Goal: Transaction & Acquisition: Purchase product/service

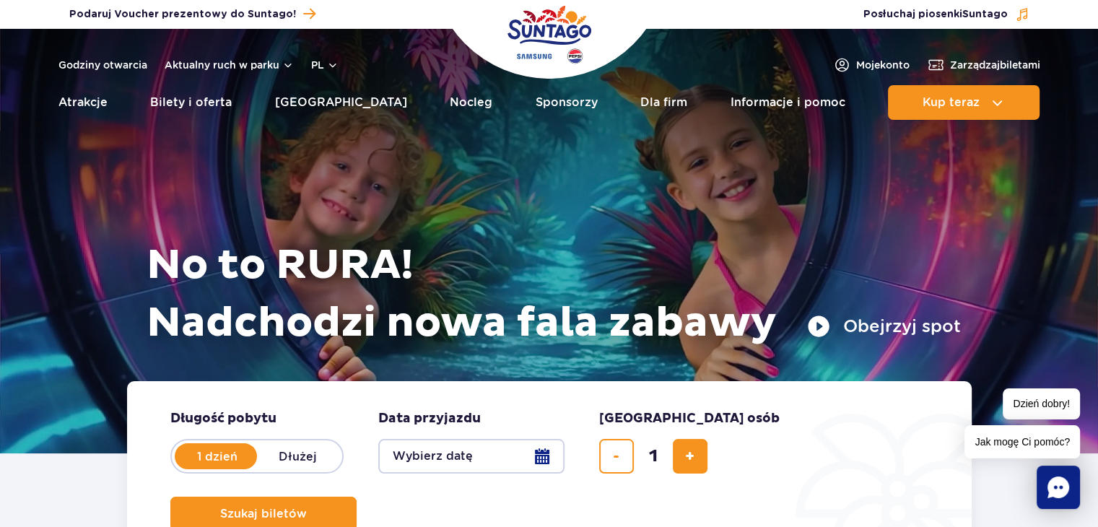
click at [856, 61] on span "Moje konto" at bounding box center [882, 65] width 53 height 14
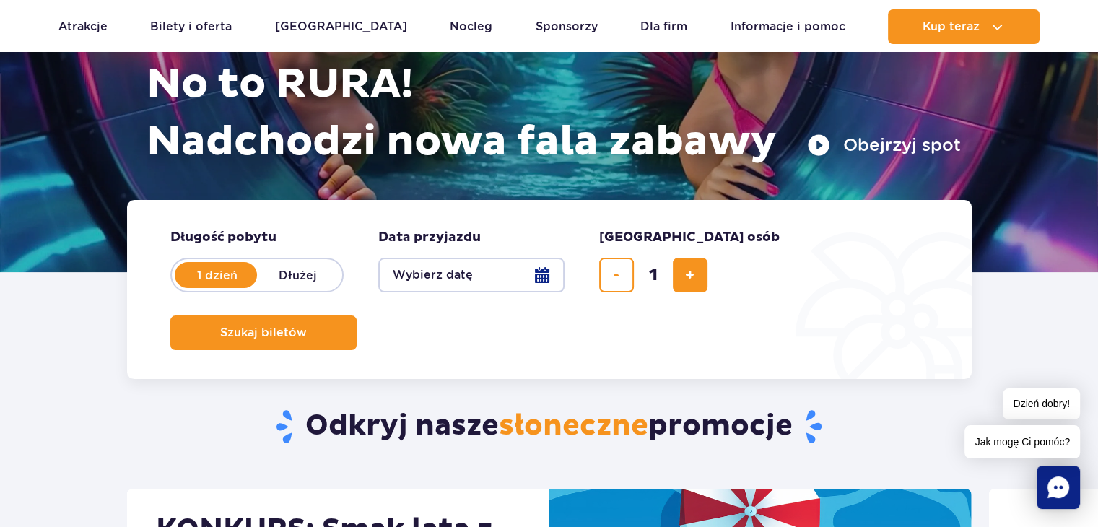
scroll to position [182, 0]
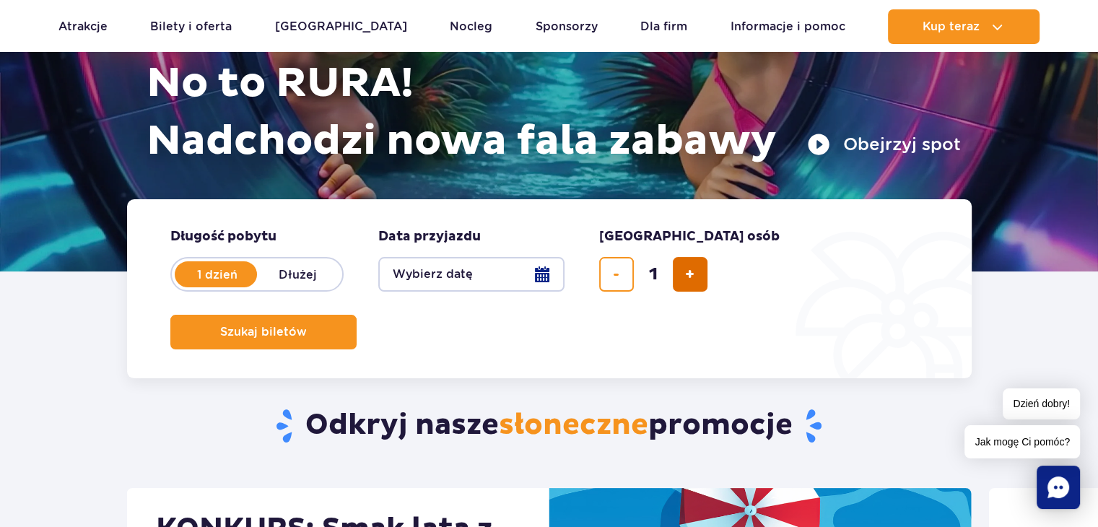
click at [684, 273] on button "dodaj bilet" at bounding box center [690, 274] width 35 height 35
type input "3"
click at [535, 268] on button "Wybierz datę" at bounding box center [471, 274] width 186 height 35
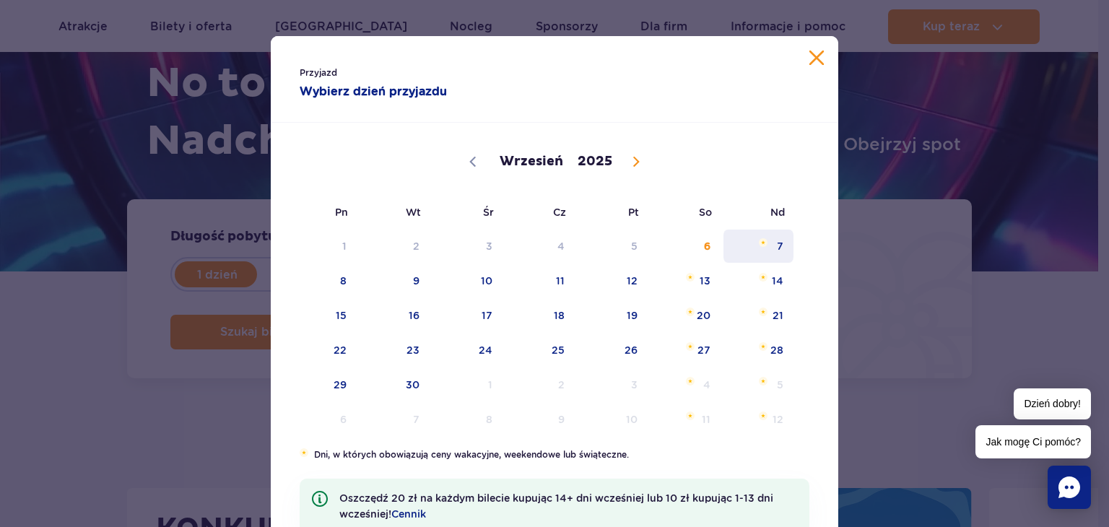
click at [768, 249] on span "7" at bounding box center [758, 246] width 73 height 33
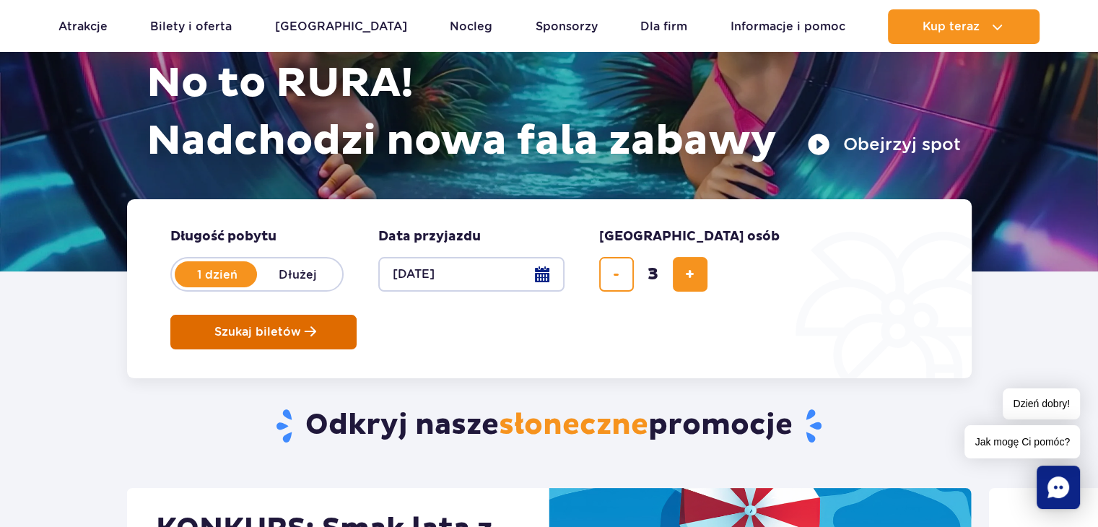
click at [357, 315] on button "Szukaj biletów" at bounding box center [263, 332] width 186 height 35
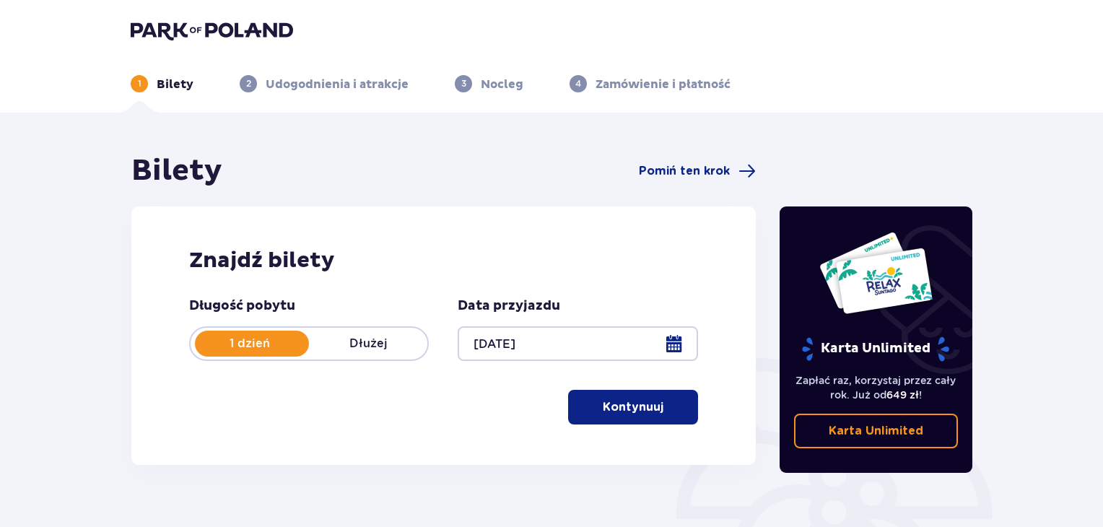
click at [659, 408] on span "button" at bounding box center [666, 407] width 17 height 17
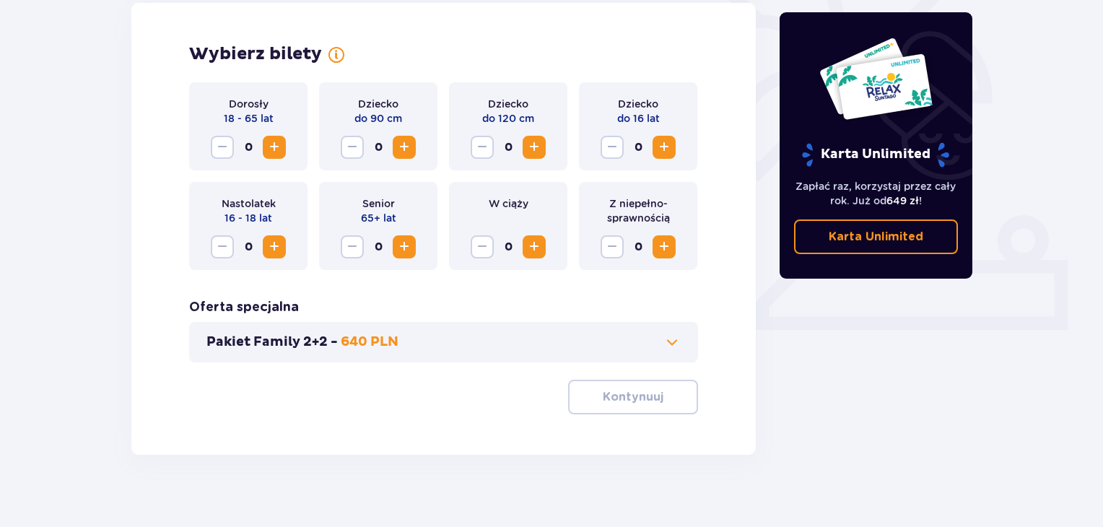
scroll to position [384, 0]
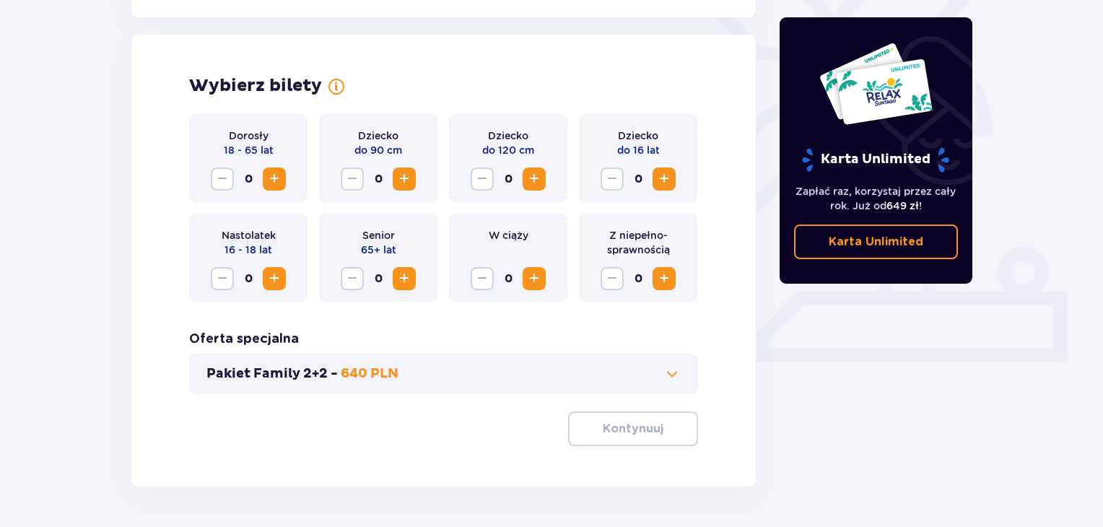
click at [269, 280] on span "Increase" at bounding box center [274, 278] width 17 height 17
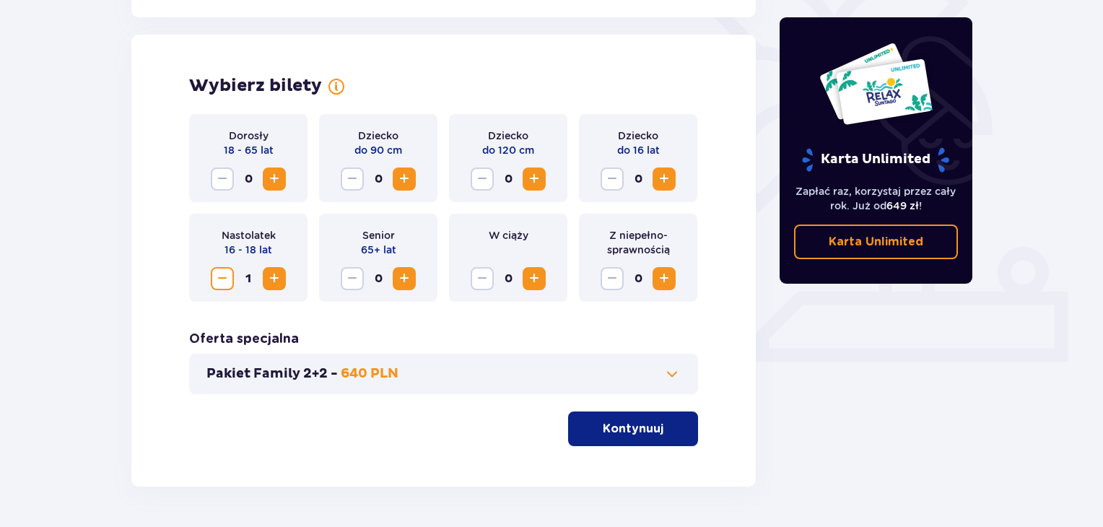
click at [278, 168] on button "Increase" at bounding box center [274, 179] width 23 height 23
click at [625, 428] on p "Kontynuuj" at bounding box center [633, 429] width 61 height 16
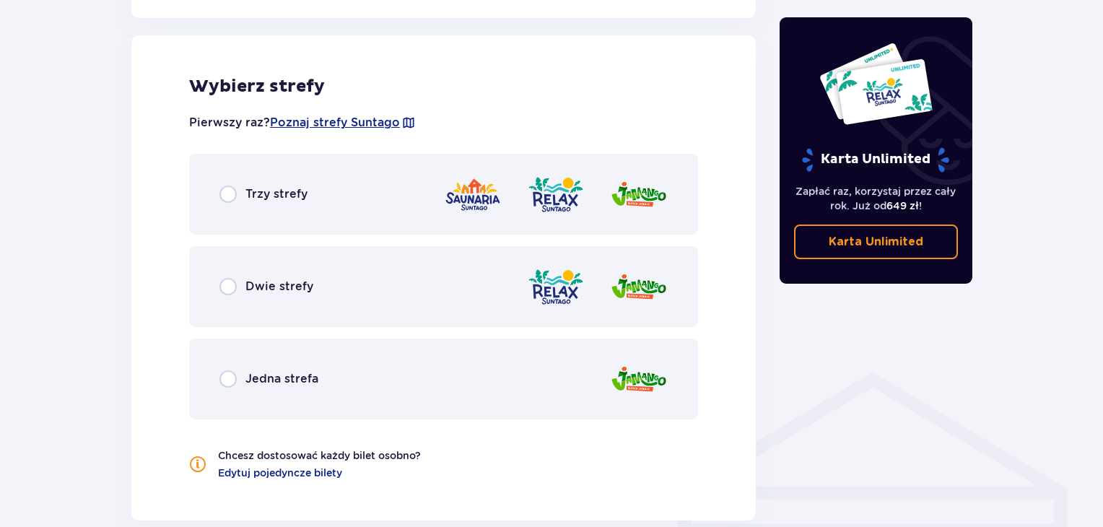
scroll to position [801, 0]
click at [445, 183] on img at bounding box center [473, 193] width 58 height 41
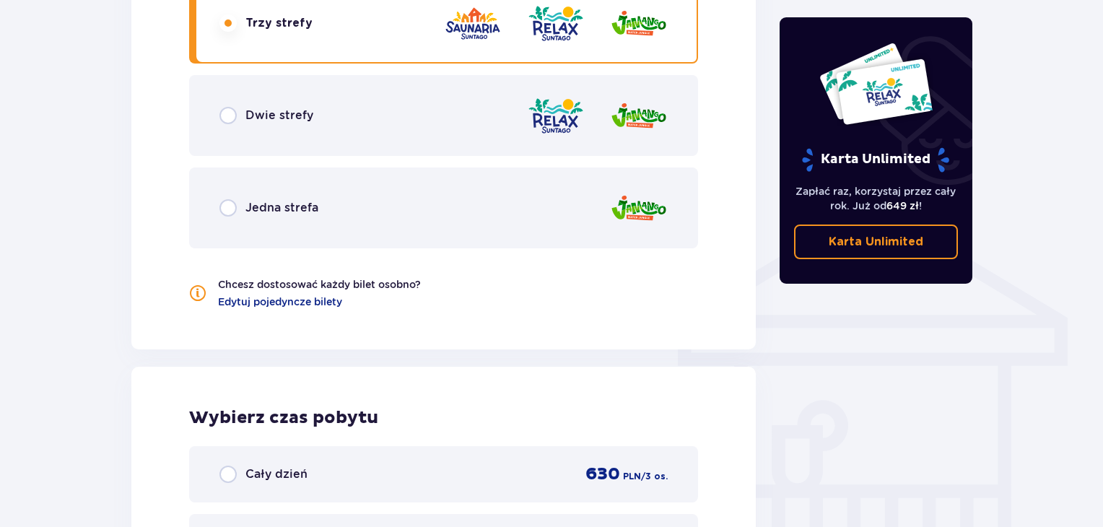
scroll to position [971, 0]
click at [384, 217] on div "Jedna strefa" at bounding box center [443, 208] width 509 height 81
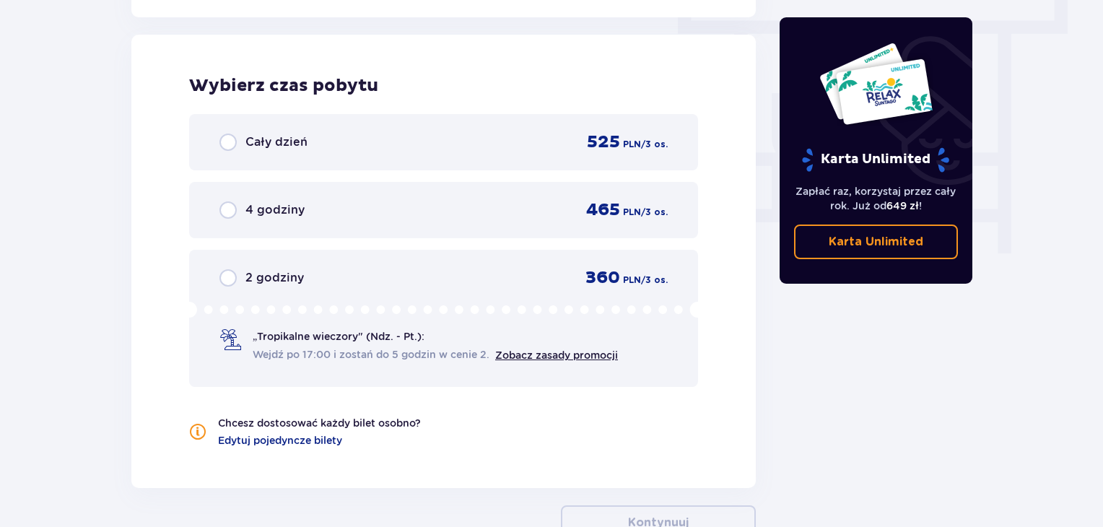
scroll to position [1305, 0]
click at [295, 208] on p "4 godziny" at bounding box center [275, 209] width 59 height 16
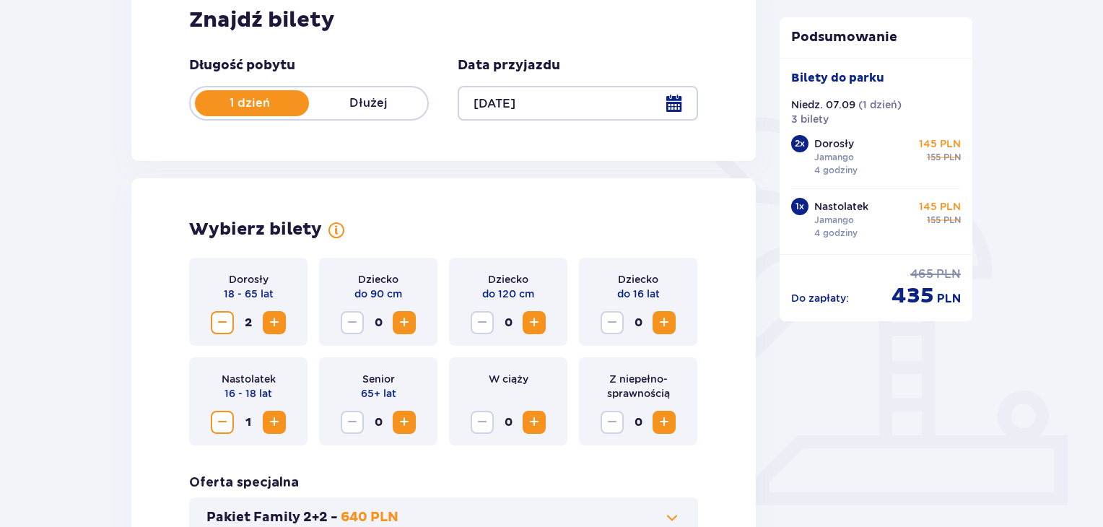
scroll to position [241, 0]
click at [222, 425] on span "Decrease" at bounding box center [222, 421] width 17 height 17
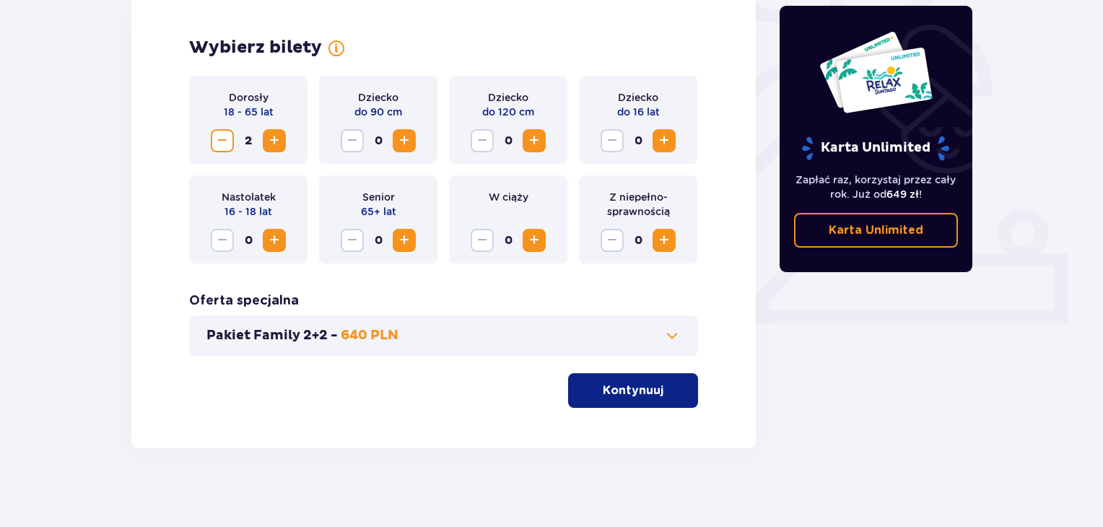
scroll to position [430, 0]
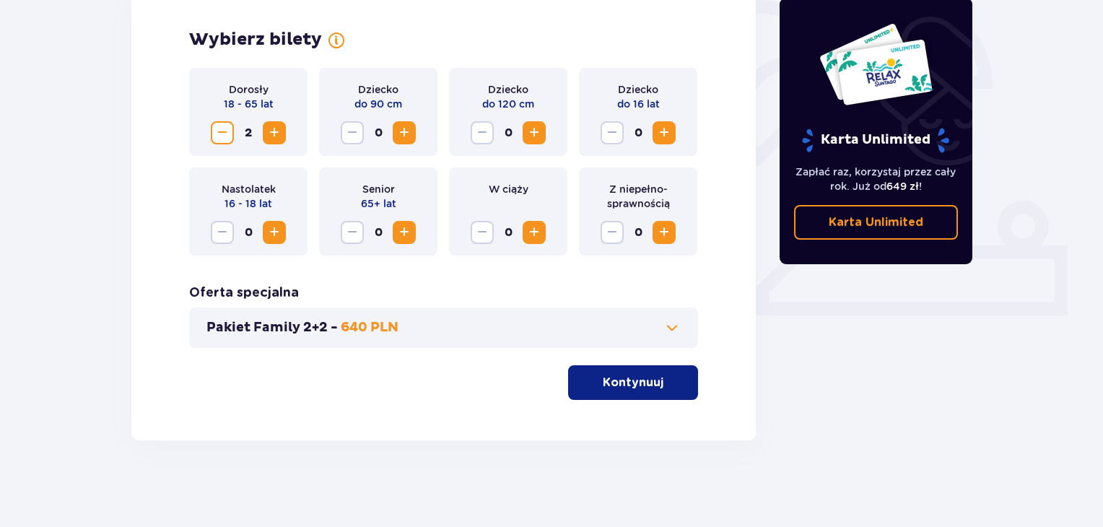
click at [627, 394] on button "Kontynuuj" at bounding box center [633, 382] width 130 height 35
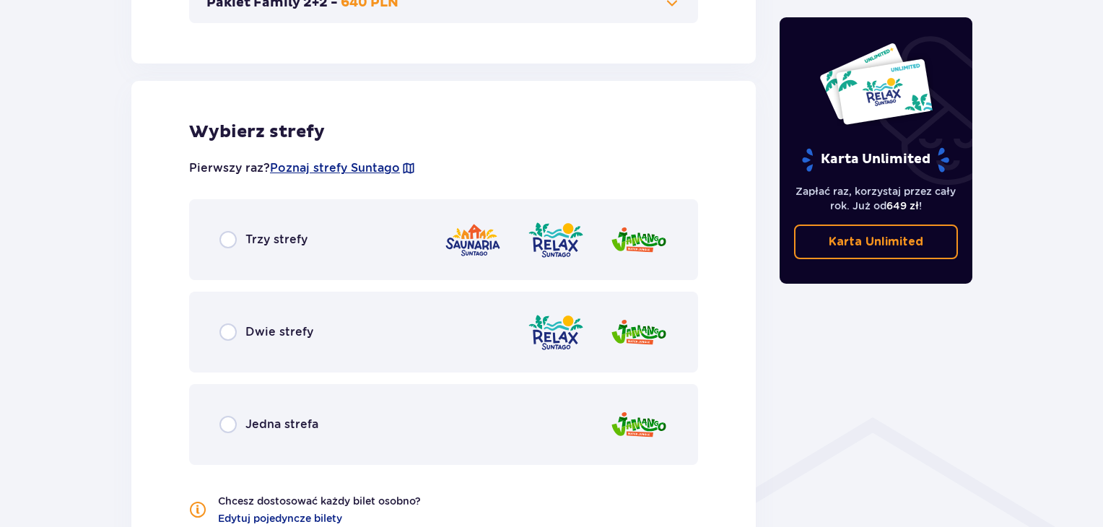
scroll to position [801, 0]
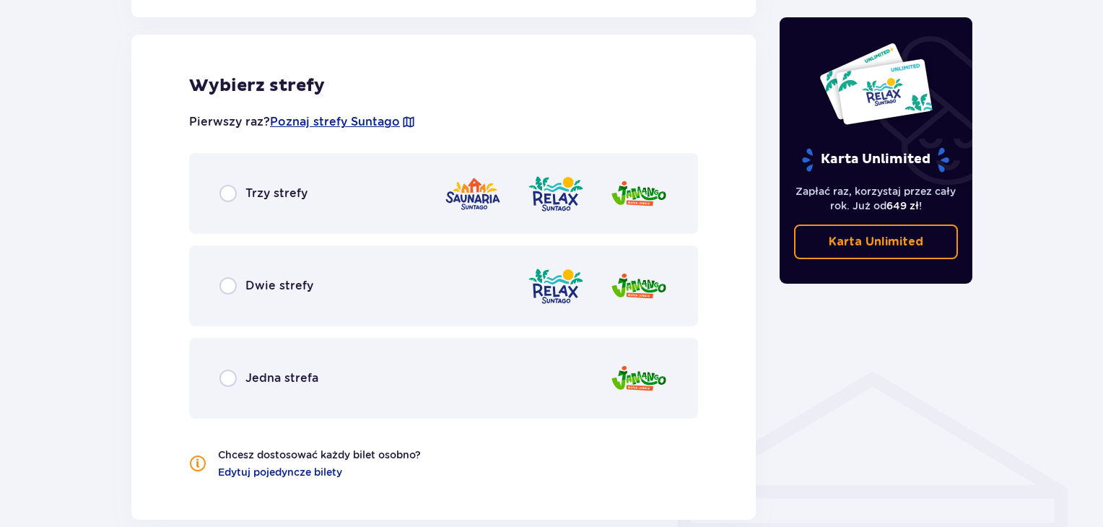
click at [434, 359] on div "Jedna strefa" at bounding box center [443, 378] width 509 height 81
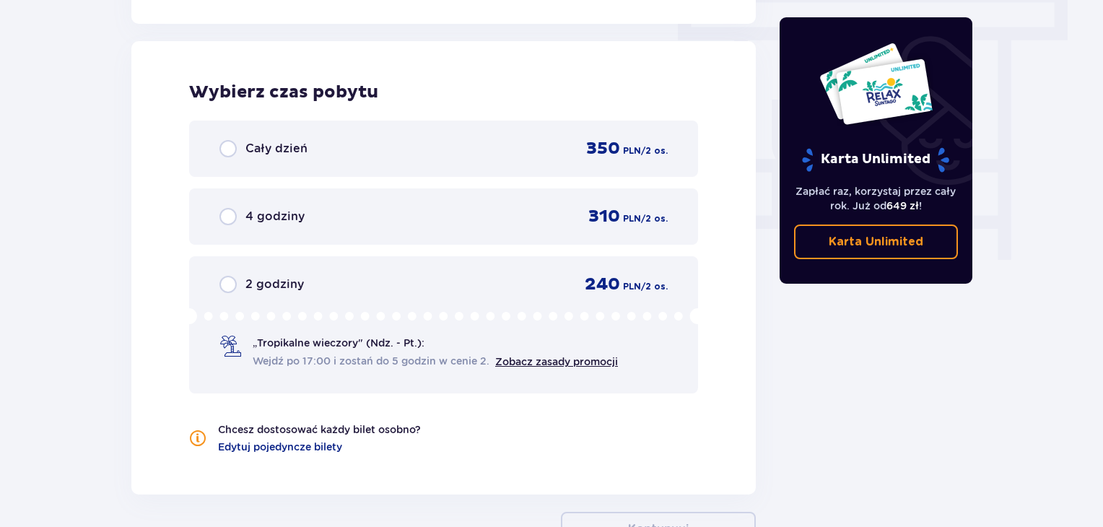
scroll to position [1304, 0]
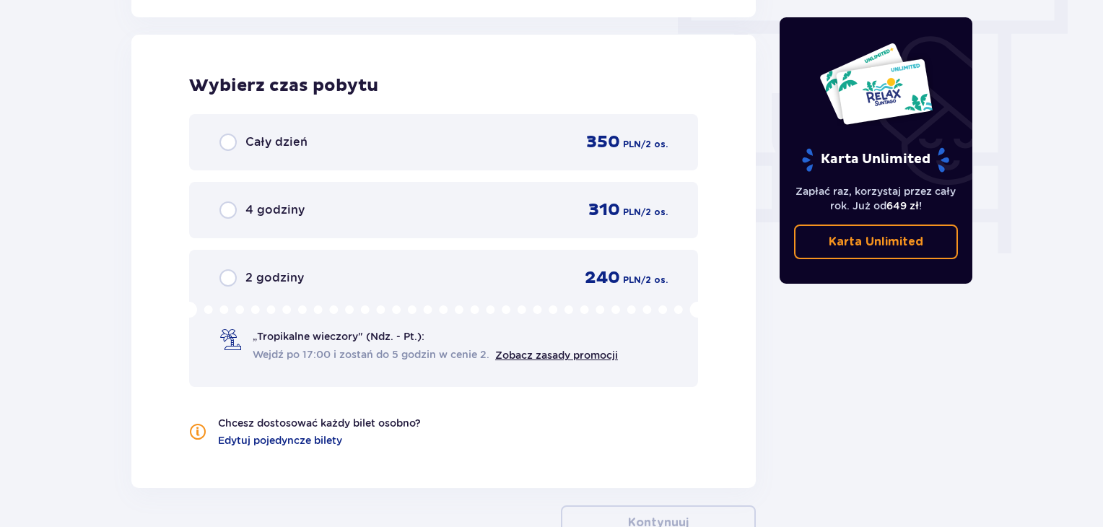
click at [360, 212] on div "4 godziny 310 PLN / 2 os." at bounding box center [444, 210] width 448 height 22
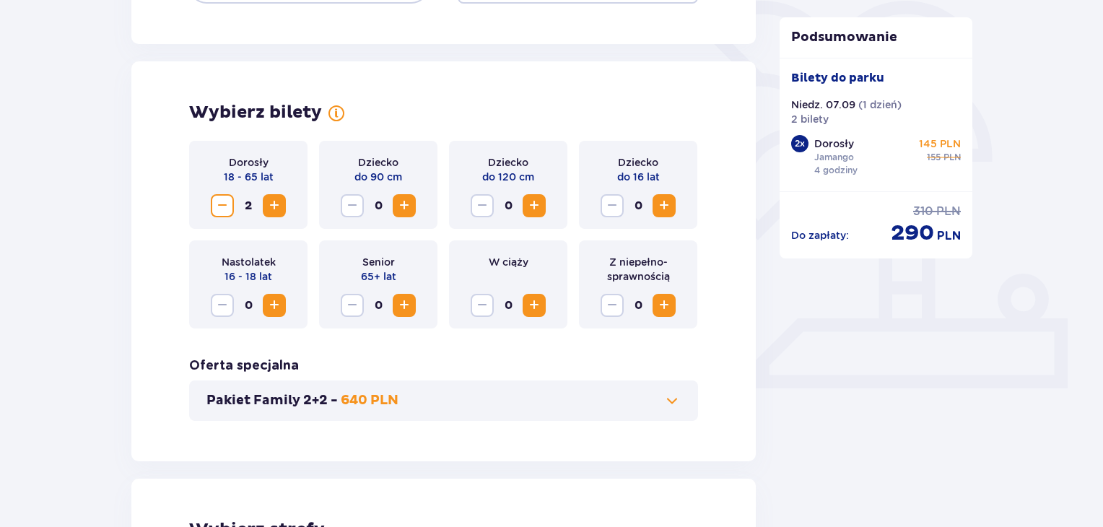
scroll to position [363, 0]
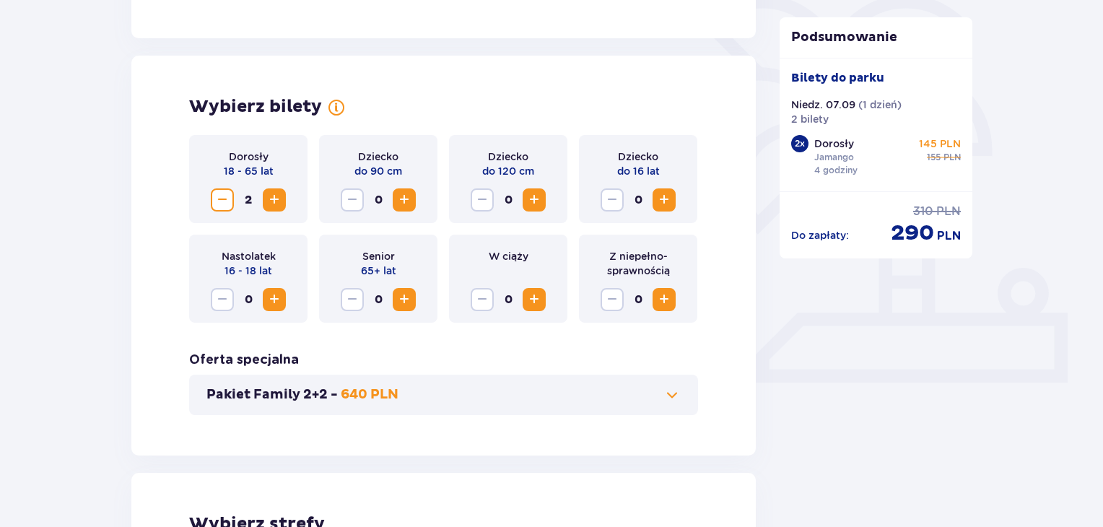
click at [271, 301] on span "Increase" at bounding box center [274, 299] width 17 height 17
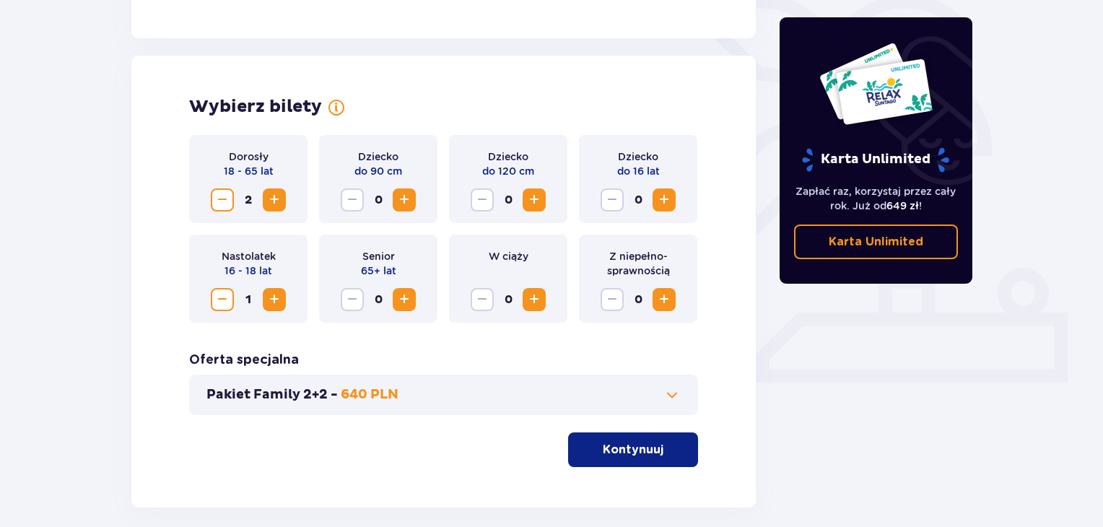
scroll to position [430, 0]
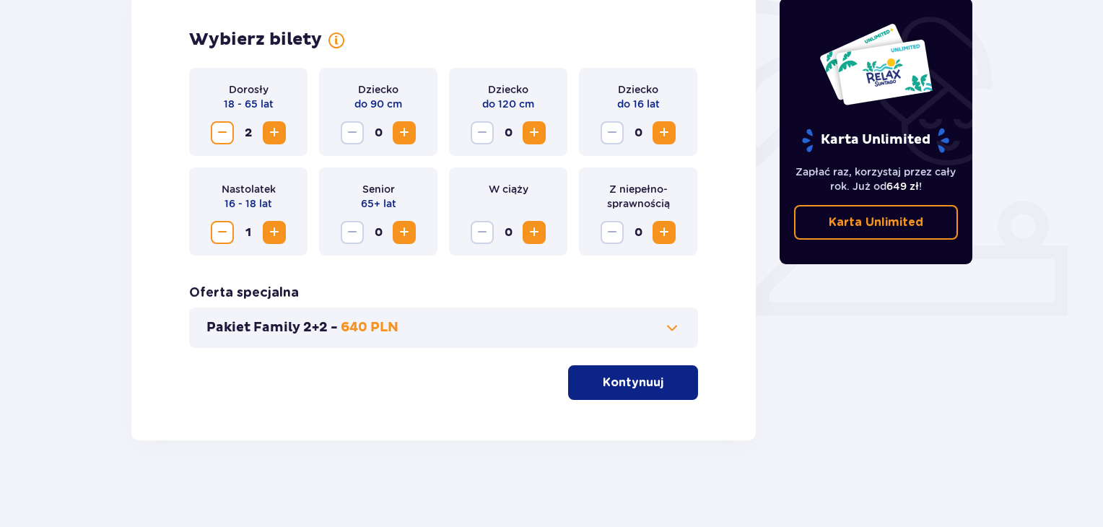
click at [614, 386] on p "Kontynuuj" at bounding box center [633, 383] width 61 height 16
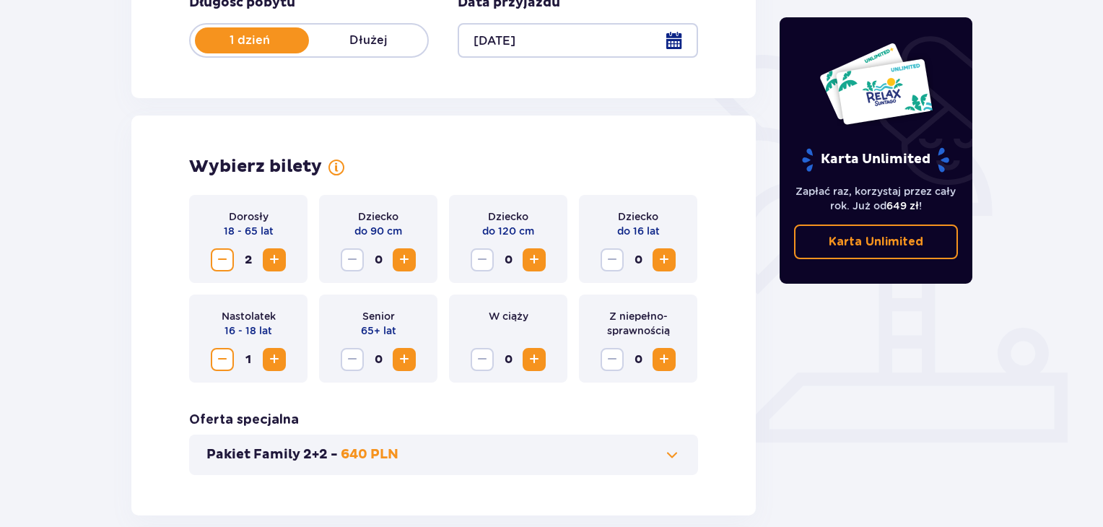
scroll to position [246, 0]
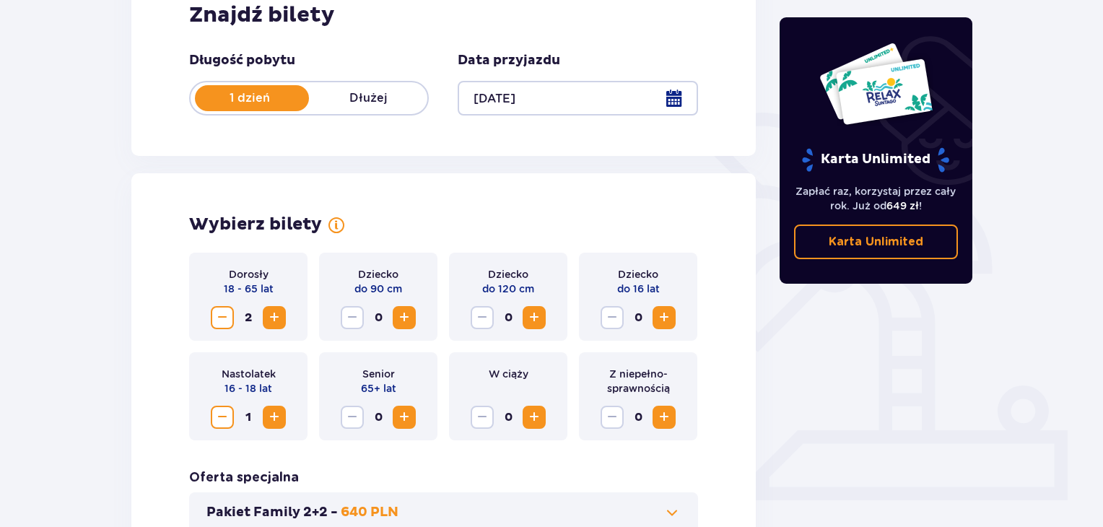
click at [911, 278] on div "Karta Unlimited Zapłać raz, korzystaj przez cały rok. Już od 649 zł ! Karta Unl…" at bounding box center [877, 150] width 194 height 266
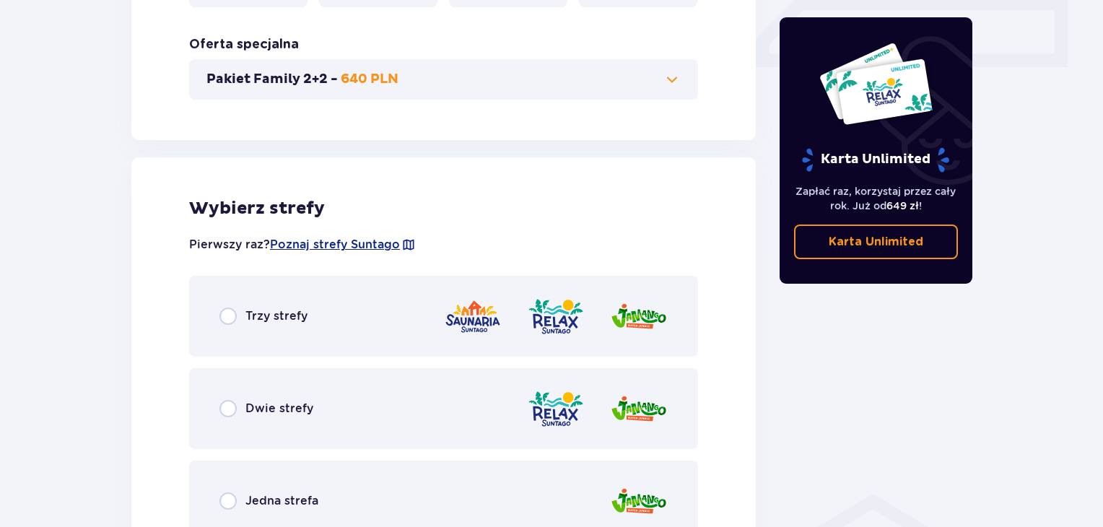
scroll to position [699, 0]
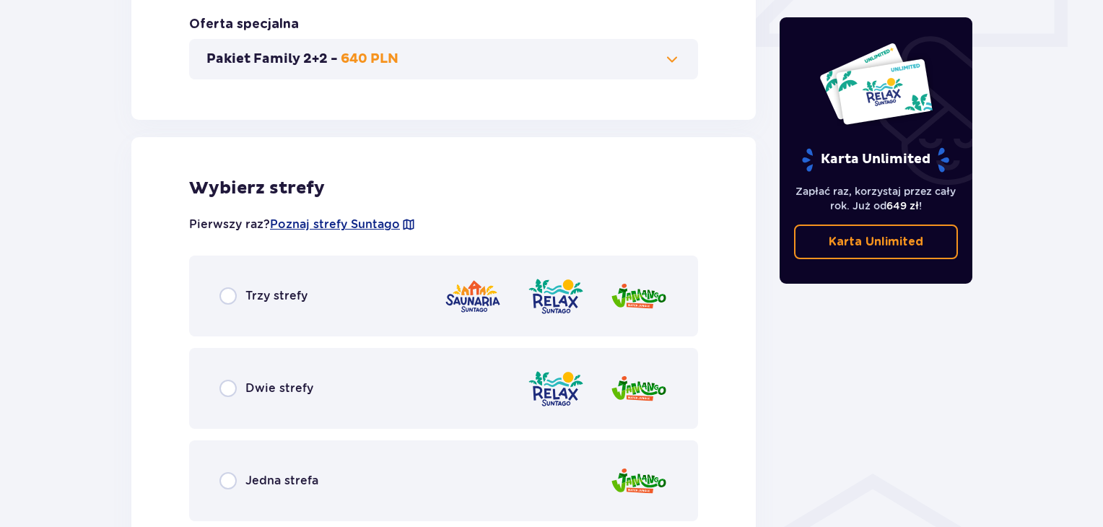
click at [329, 401] on div "Dwie strefy" at bounding box center [443, 388] width 509 height 81
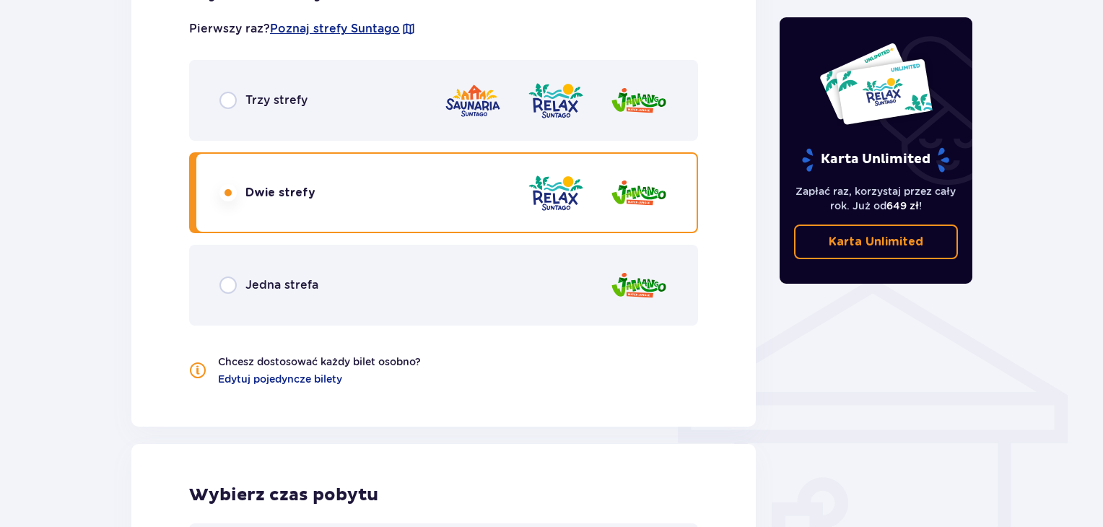
scroll to position [894, 0]
click at [386, 283] on div "Jedna strefa" at bounding box center [443, 286] width 509 height 81
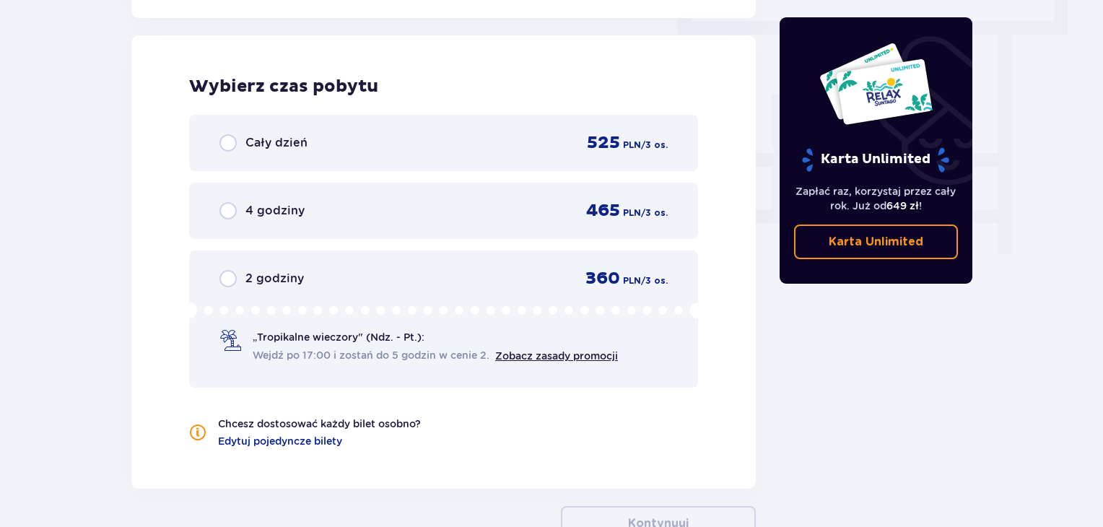
scroll to position [1304, 0]
click at [391, 207] on div "4 godziny 465 PLN / 3 os." at bounding box center [444, 210] width 448 height 22
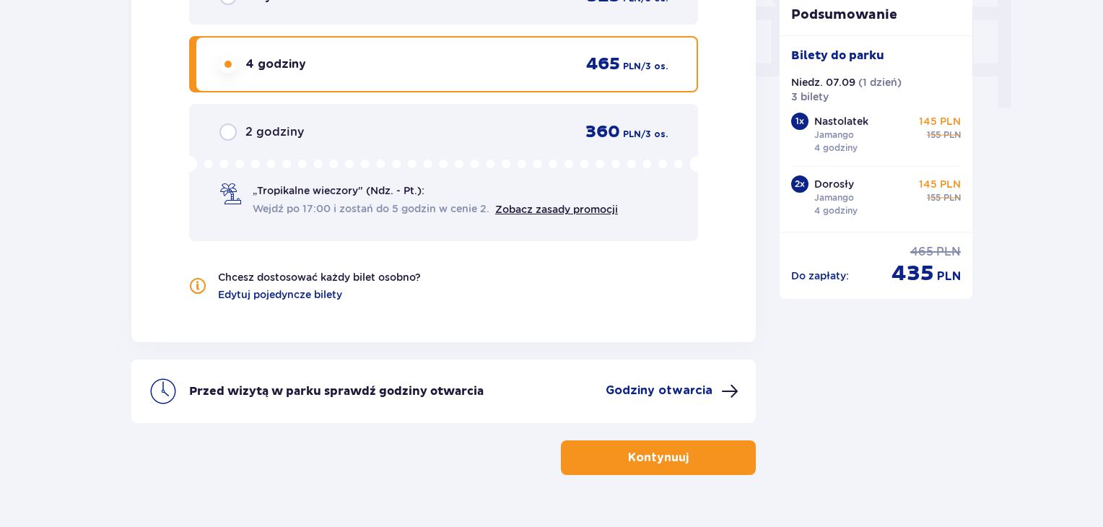
scroll to position [1449, 0]
click at [703, 450] on button "Kontynuuj" at bounding box center [658, 458] width 195 height 35
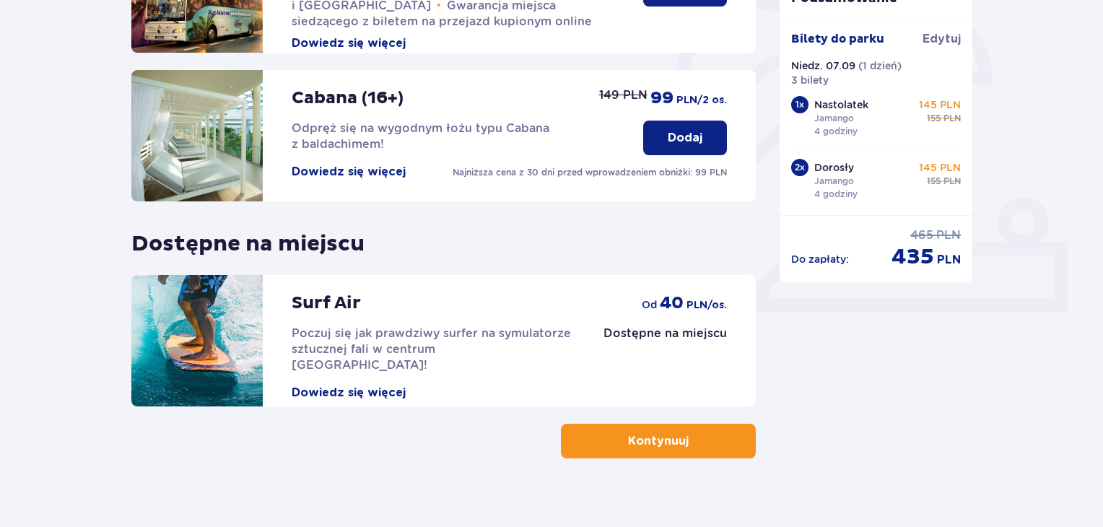
scroll to position [452, 0]
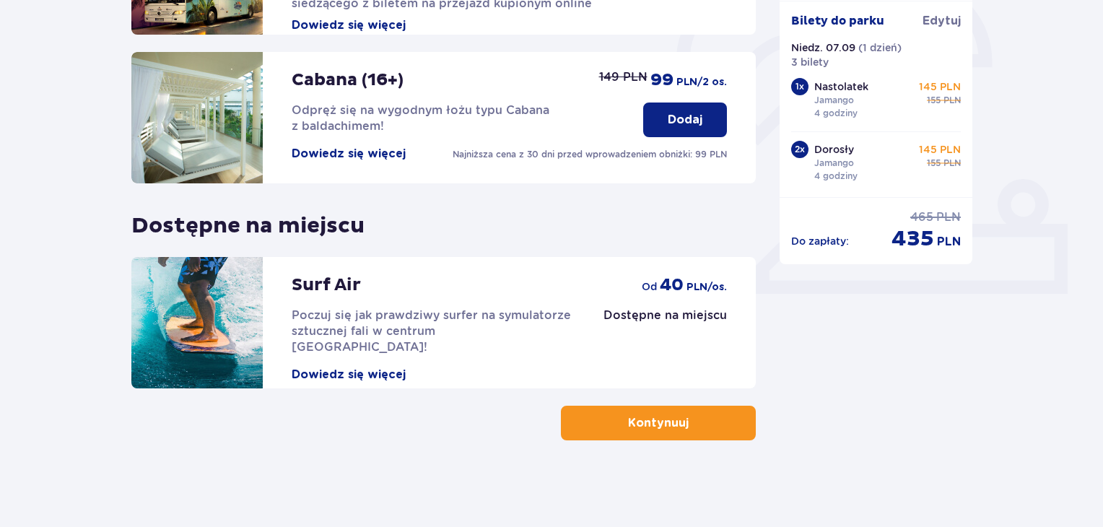
click at [702, 419] on button "Kontynuuj" at bounding box center [658, 423] width 195 height 35
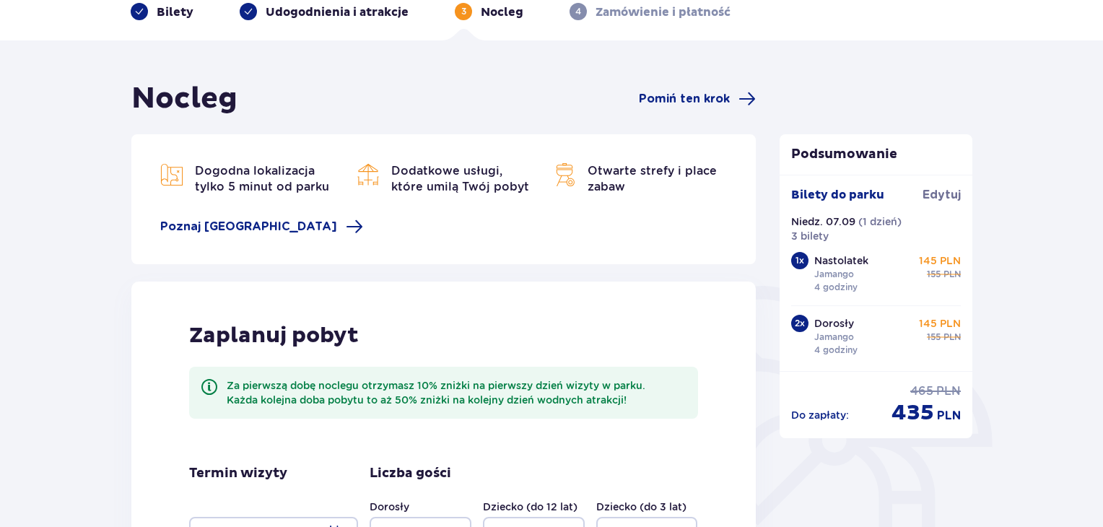
scroll to position [77, 0]
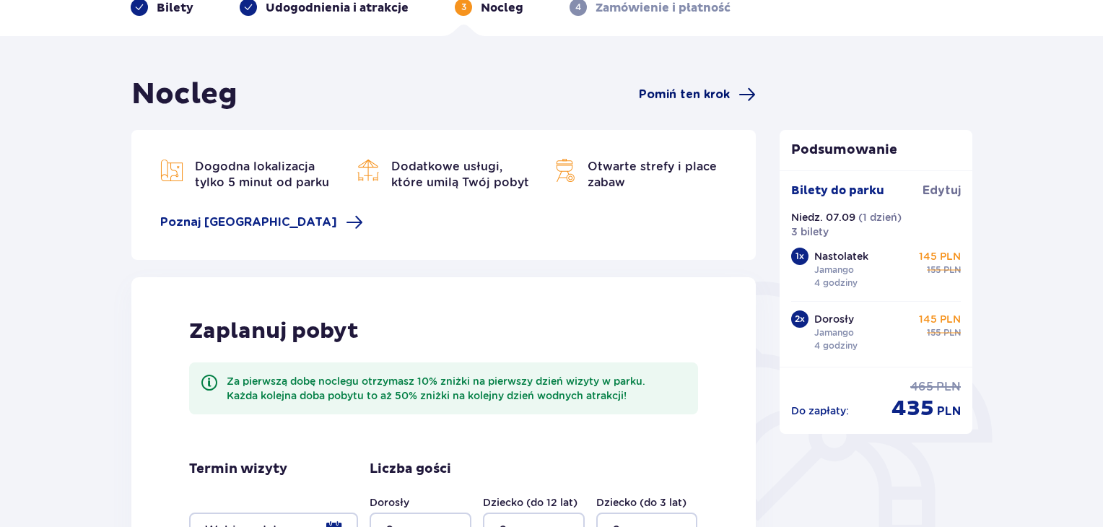
click at [735, 88] on span "Pomiń ten krok" at bounding box center [697, 94] width 117 height 17
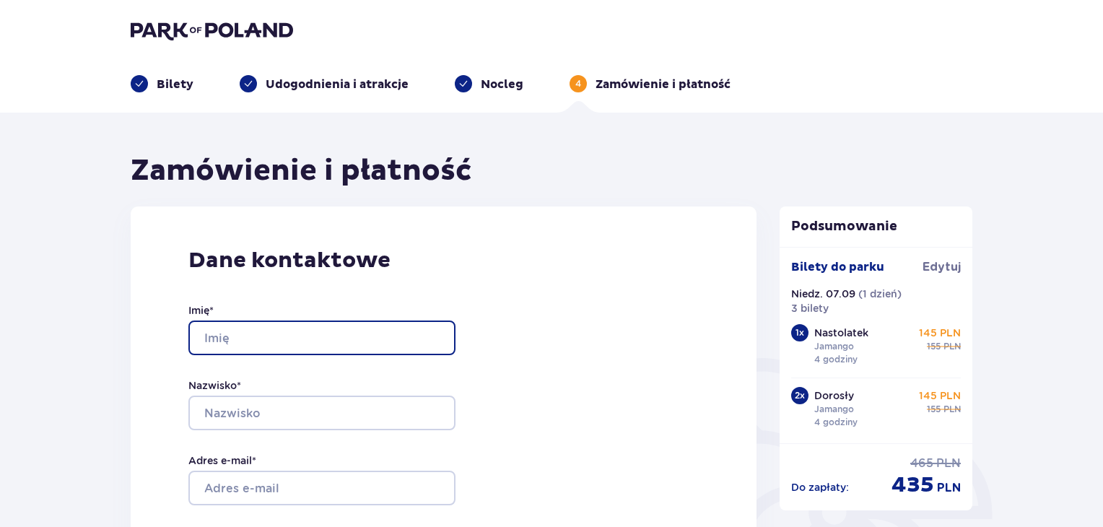
click at [362, 336] on input "Imię *" at bounding box center [321, 338] width 267 height 35
type input "Anna"
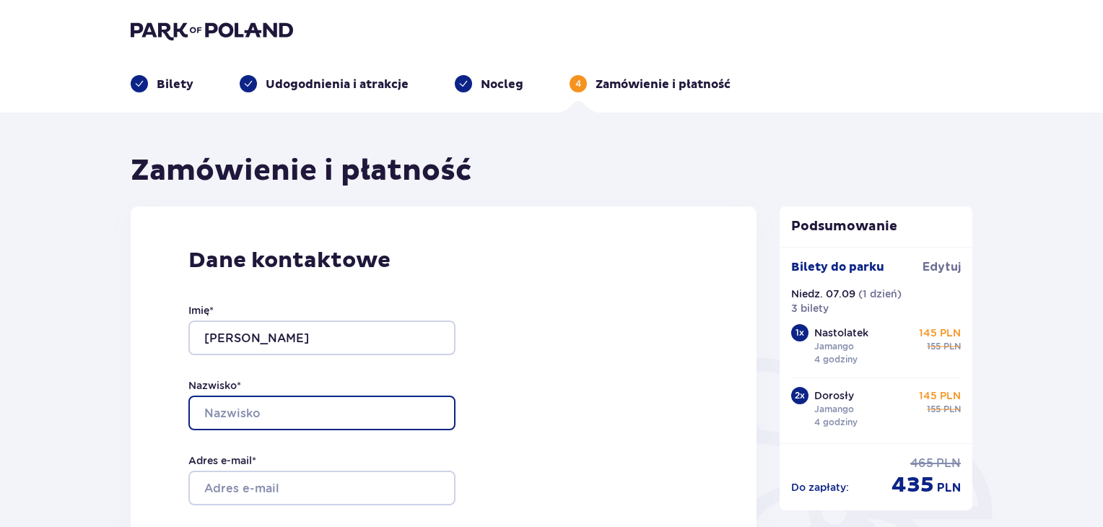
type input "Gołaszewski"
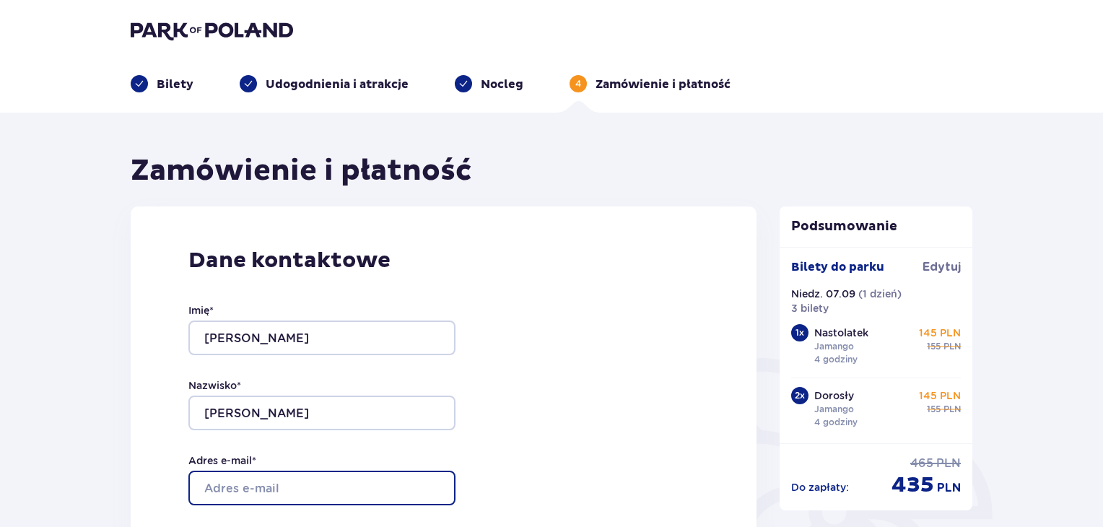
type input "[EMAIL_ADDRESS][DOMAIN_NAME]"
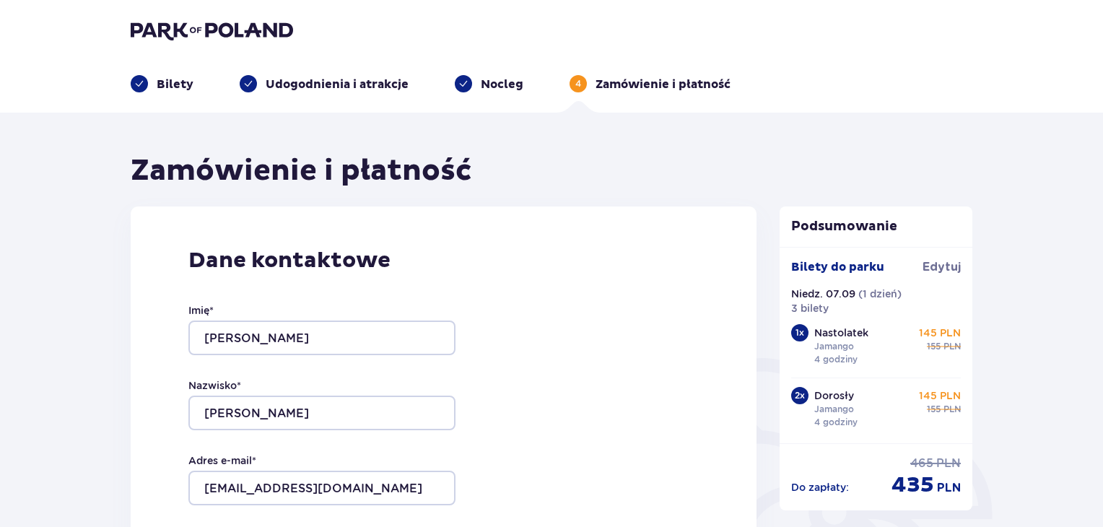
type input "[EMAIL_ADDRESS][DOMAIN_NAME]"
type input "889677147"
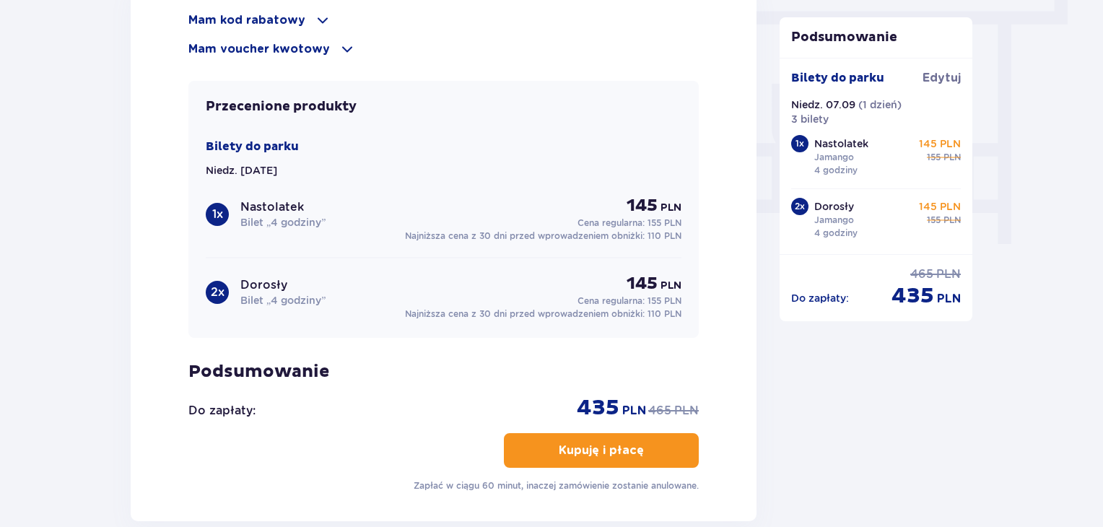
scroll to position [1374, 0]
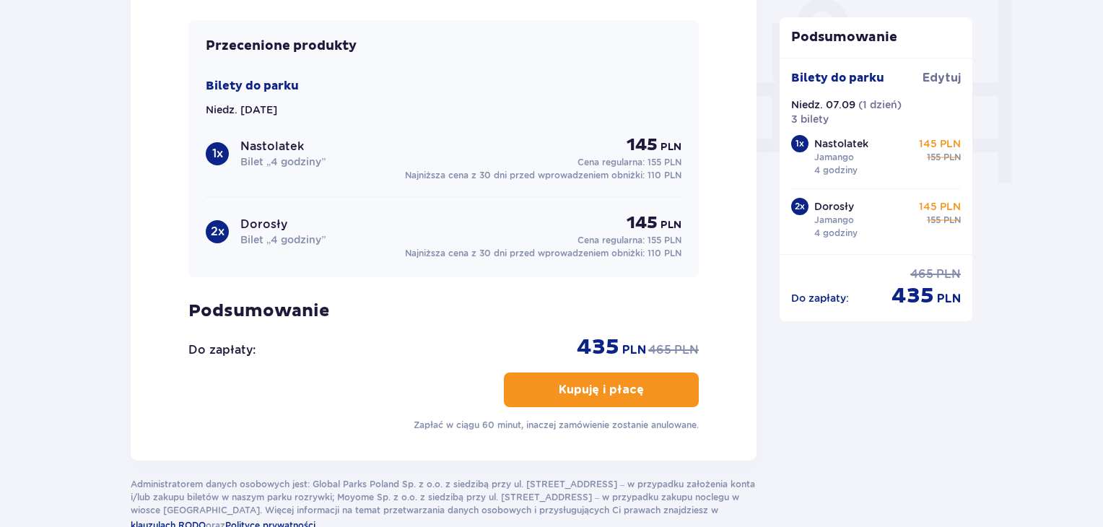
click at [661, 392] on button "Kupuję i płacę" at bounding box center [601, 390] width 195 height 35
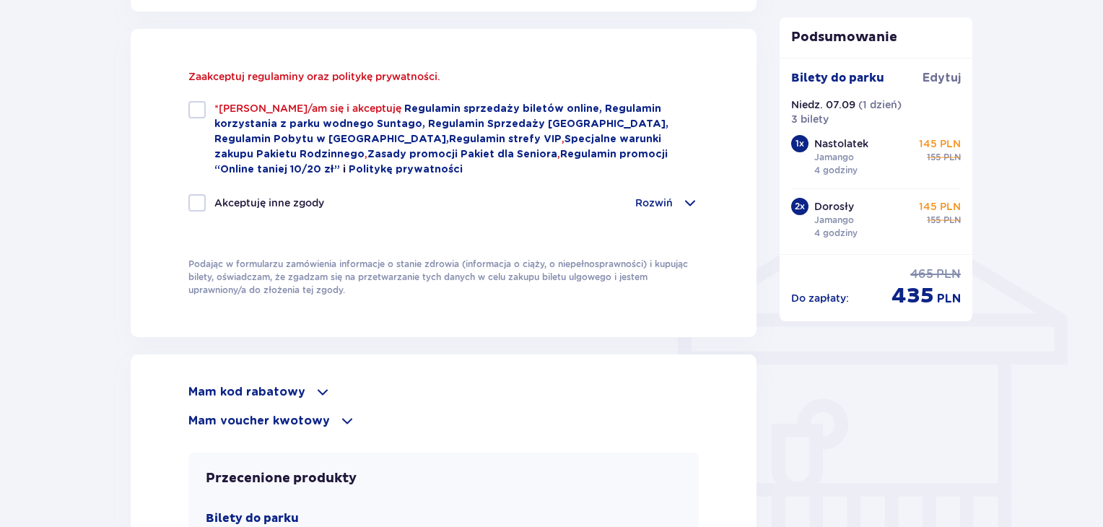
scroll to position [970, 0]
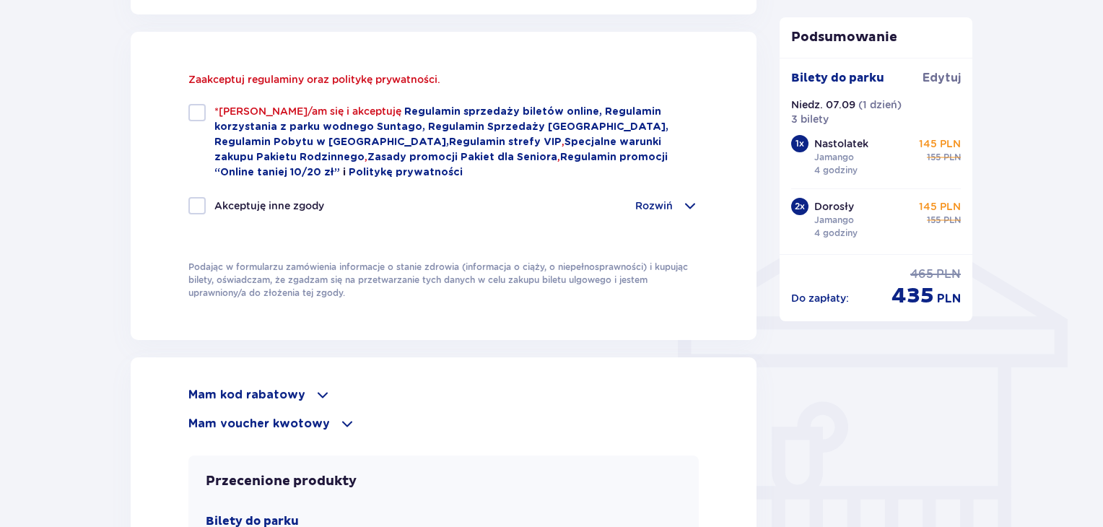
click at [197, 116] on div at bounding box center [196, 112] width 17 height 17
checkbox input "true"
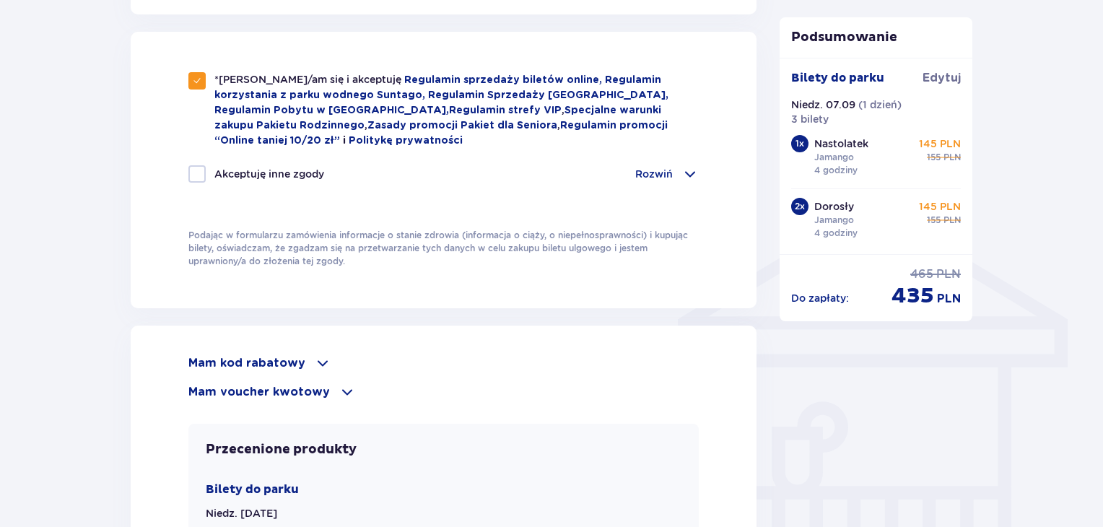
click at [203, 176] on div at bounding box center [196, 173] width 17 height 17
checkbox input "true"
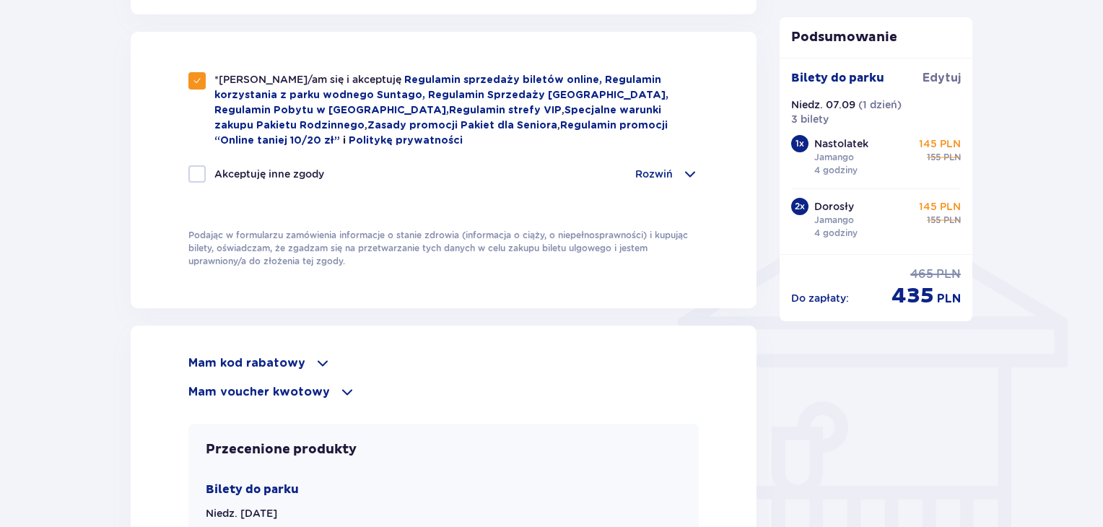
checkbox input "true"
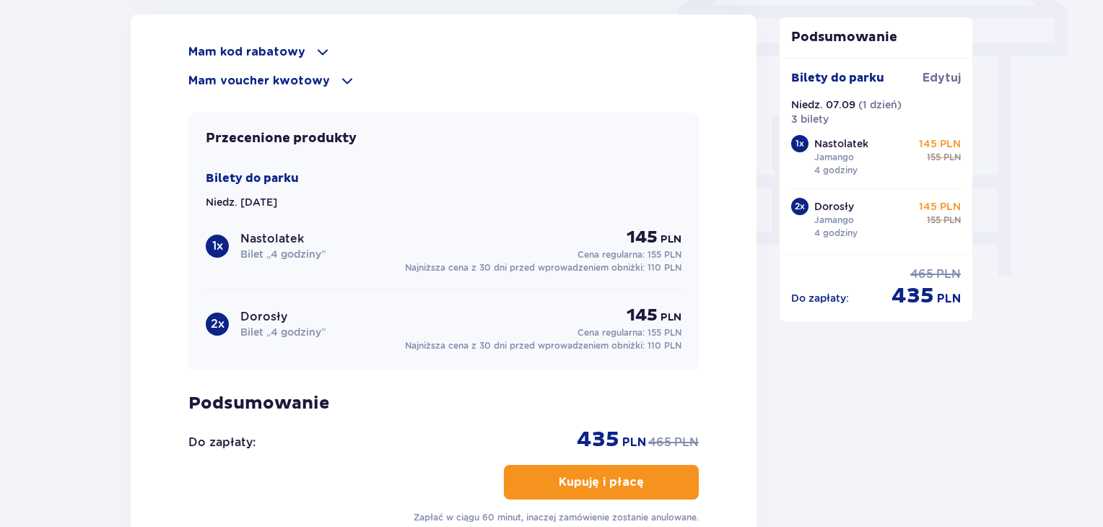
scroll to position [1463, 0]
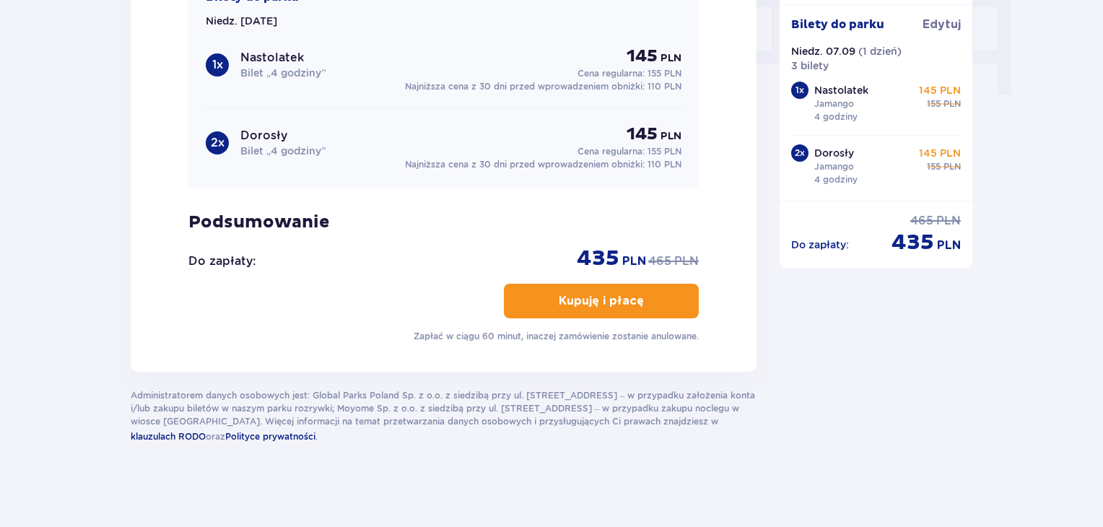
click at [652, 292] on span "button" at bounding box center [646, 300] width 17 height 17
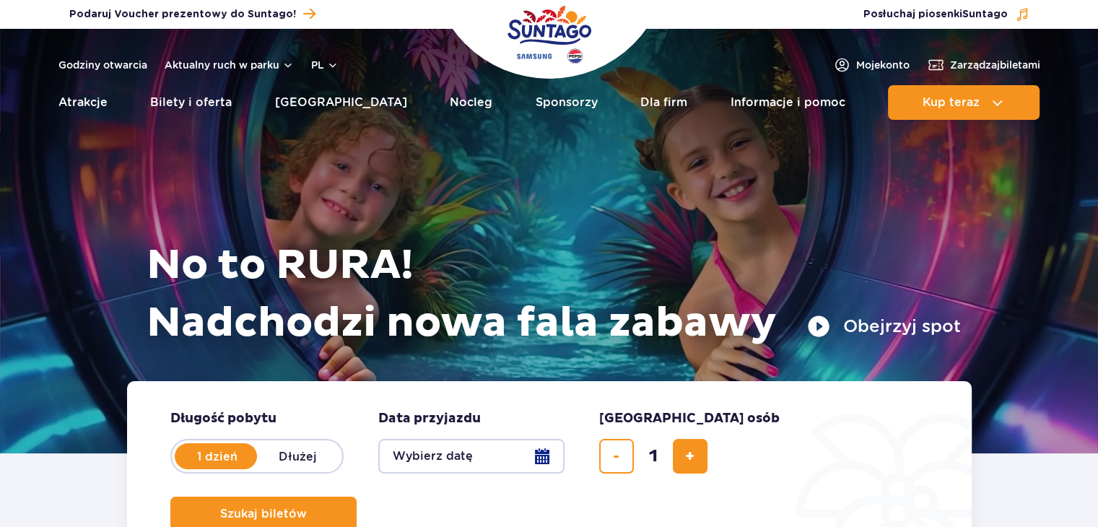
click at [854, 384] on form "Długość pobytu długość pobytu w hero 1 dzień Dłużej Data przyjazdu data przyjaz…" at bounding box center [549, 470] width 845 height 179
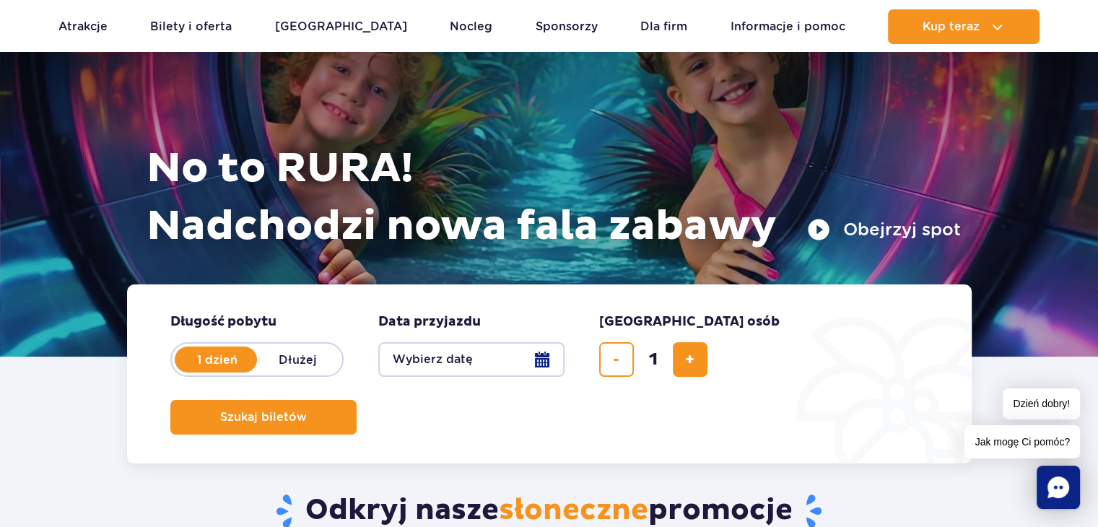
scroll to position [104, 0]
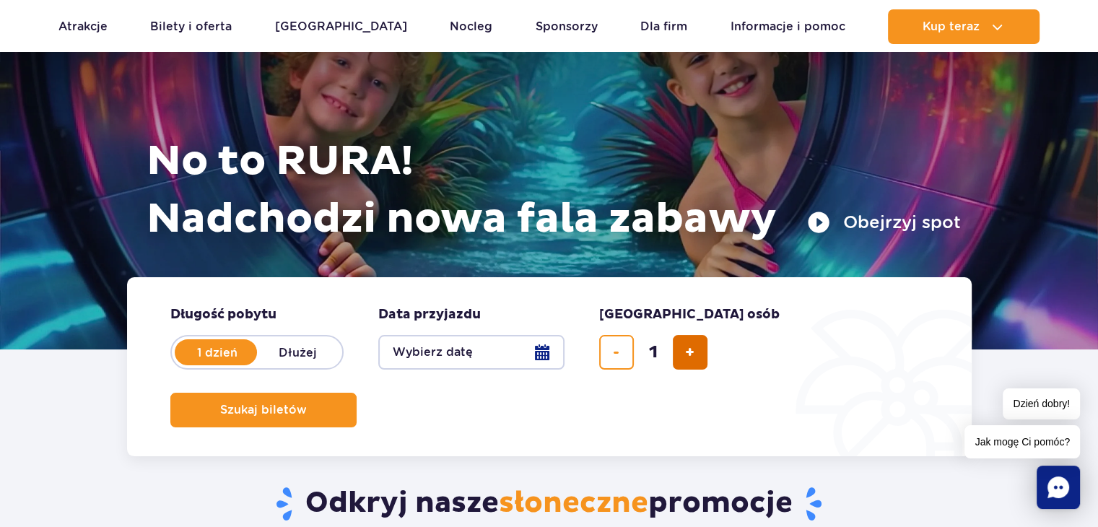
click at [688, 364] on button "dodaj bilet" at bounding box center [690, 352] width 35 height 35
type input "3"
click at [535, 354] on button "Wybierz datę" at bounding box center [471, 352] width 186 height 35
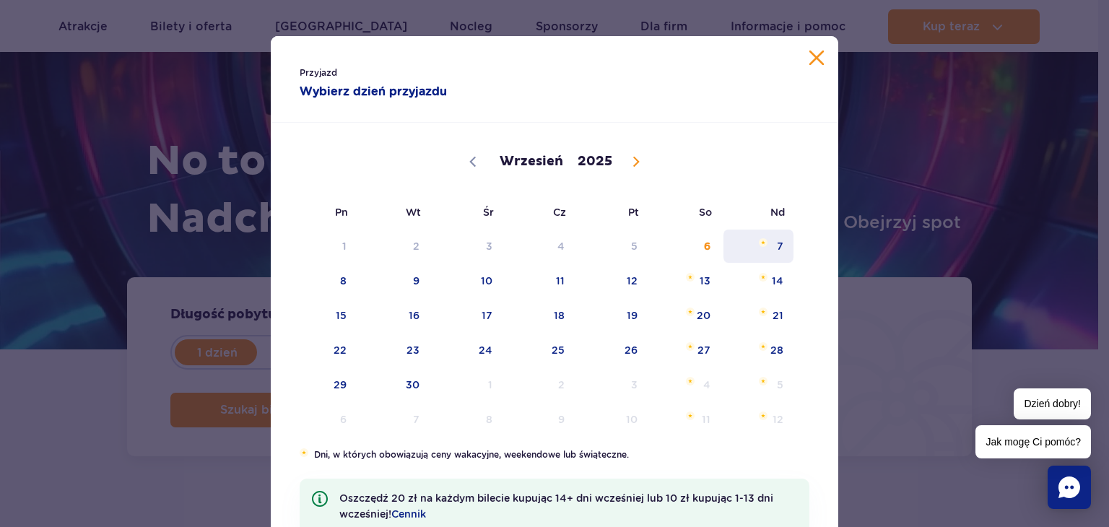
click at [770, 253] on span "7" at bounding box center [758, 246] width 73 height 33
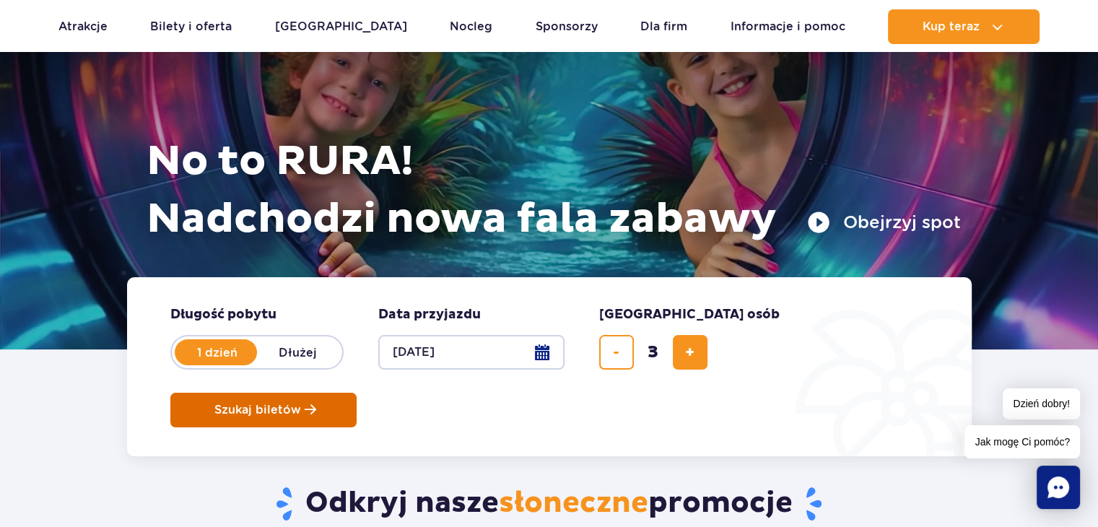
click at [357, 393] on button "Szukaj biletów" at bounding box center [263, 410] width 186 height 35
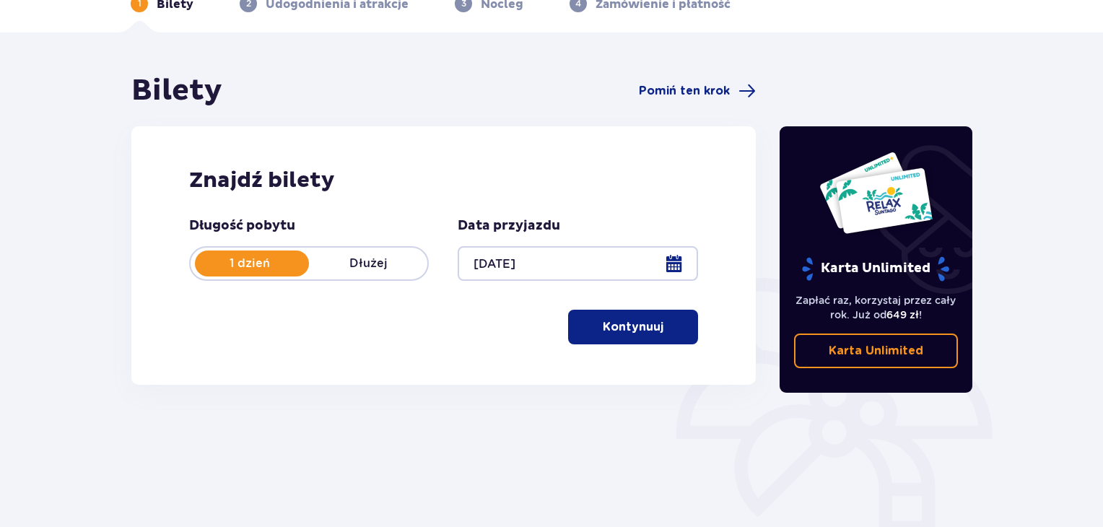
scroll to position [84, 0]
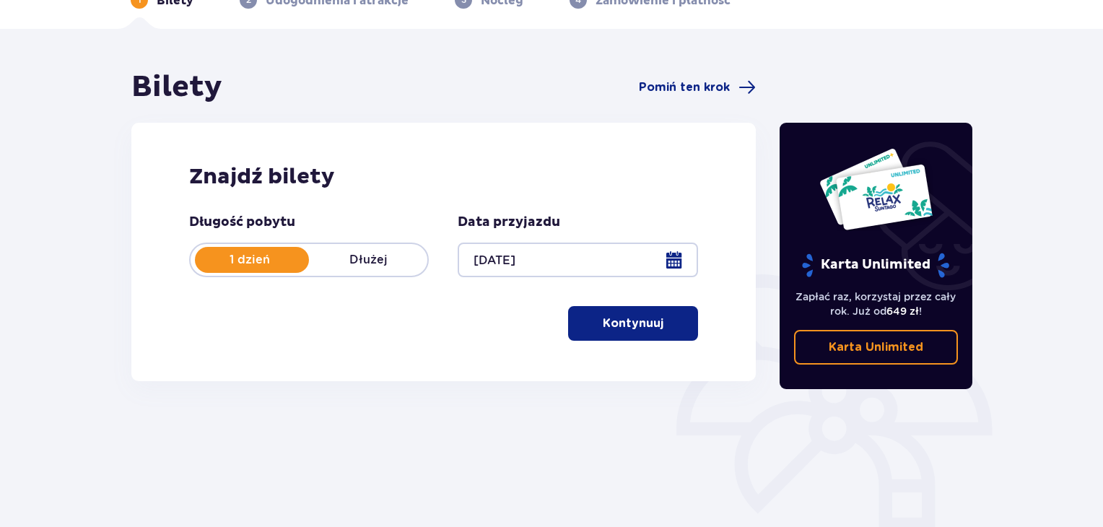
click at [628, 326] on p "Kontynuuj" at bounding box center [633, 324] width 61 height 16
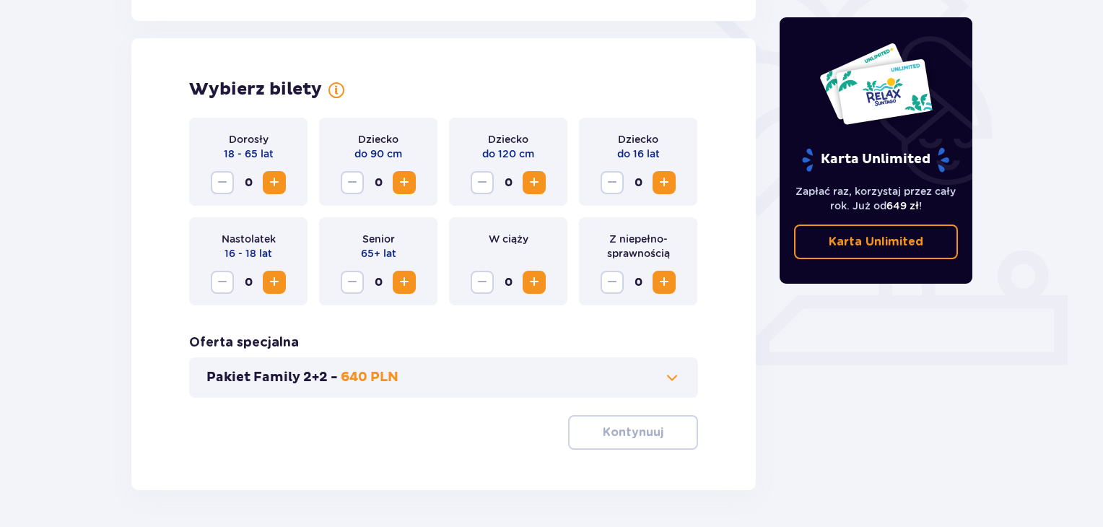
scroll to position [401, 0]
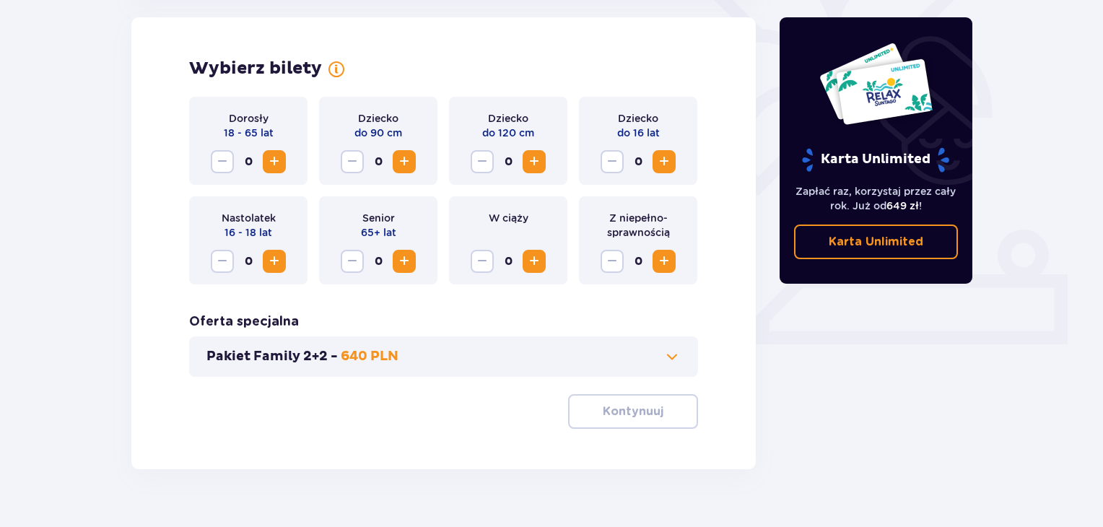
click at [265, 154] on button "Increase" at bounding box center [274, 161] width 23 height 23
click at [277, 266] on span "Increase" at bounding box center [274, 261] width 17 height 17
click at [618, 420] on button "Kontynuuj" at bounding box center [633, 411] width 130 height 35
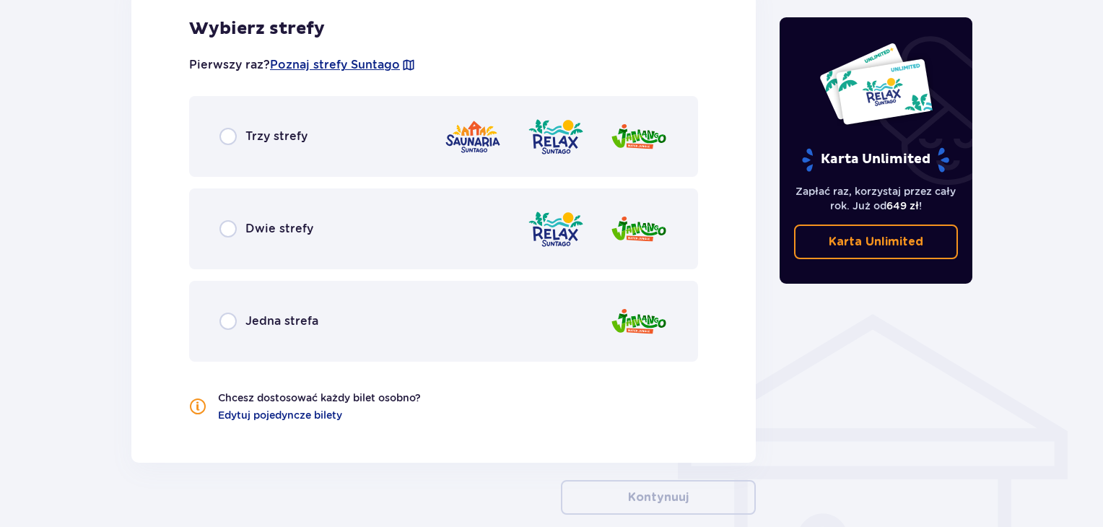
scroll to position [862, 0]
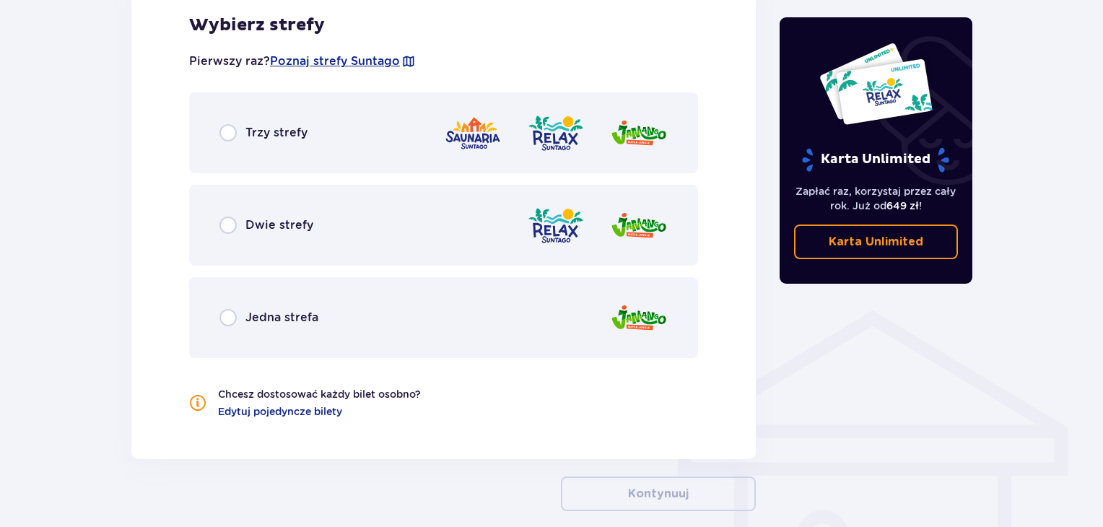
click at [564, 289] on div "Jedna strefa" at bounding box center [443, 317] width 509 height 81
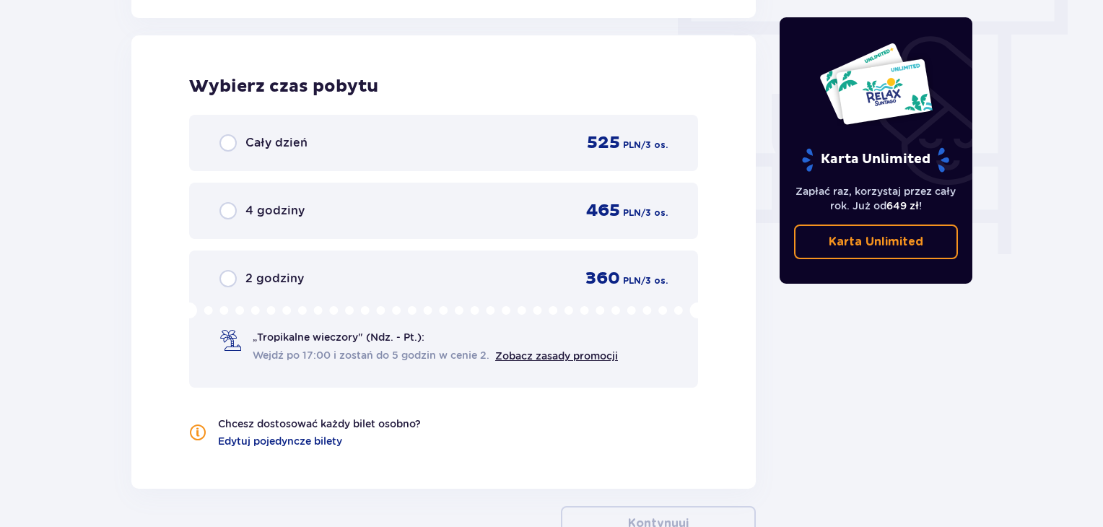
scroll to position [1303, 0]
click at [539, 205] on div "4 godziny 465 PLN / 3 os." at bounding box center [444, 212] width 448 height 22
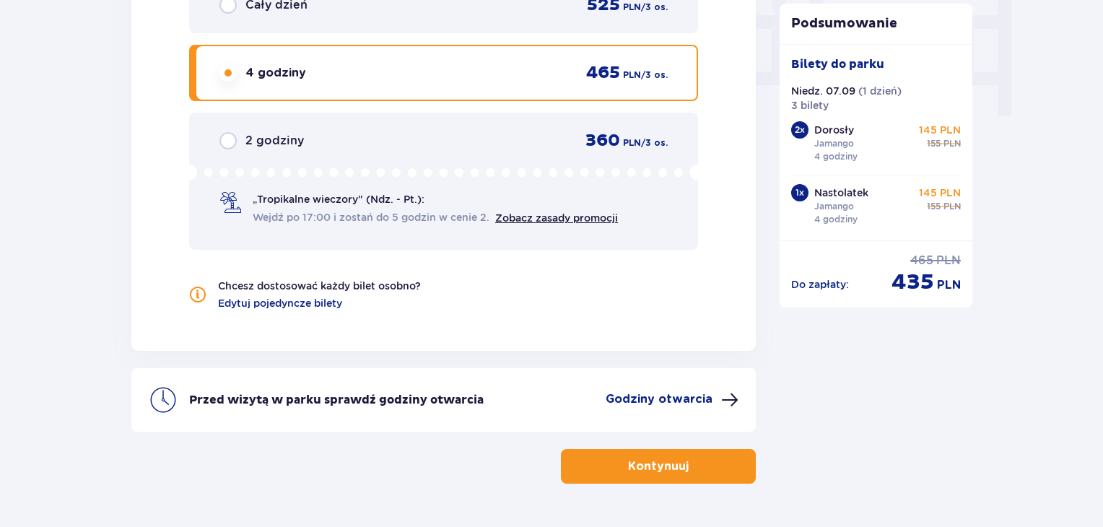
scroll to position [1483, 0]
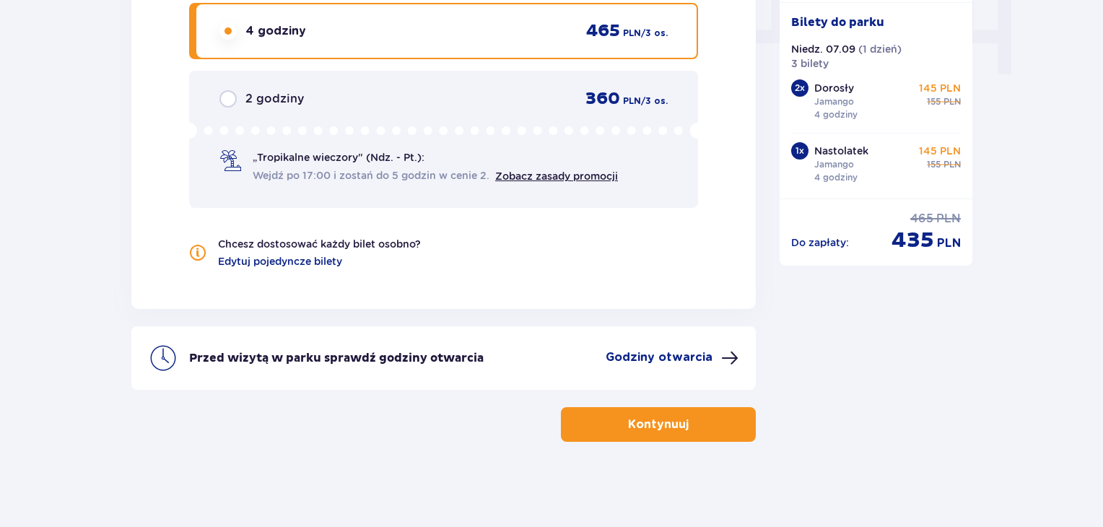
click at [692, 440] on button "Kontynuuj" at bounding box center [658, 424] width 195 height 35
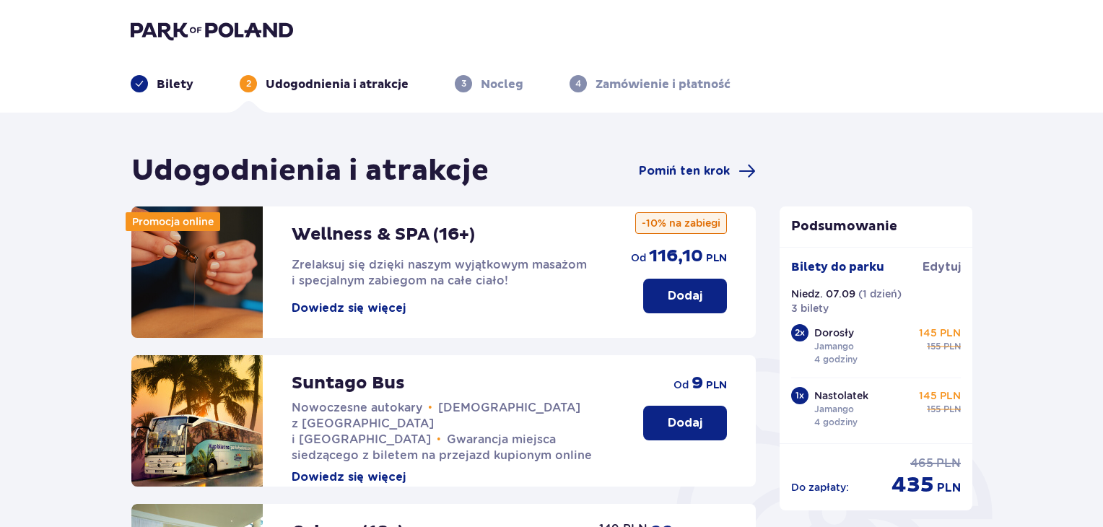
click at [715, 162] on div "Udogodnienia i atrakcje Pomiń ten krok" at bounding box center [443, 171] width 625 height 36
click at [734, 173] on span "Pomiń ten krok" at bounding box center [697, 170] width 117 height 17
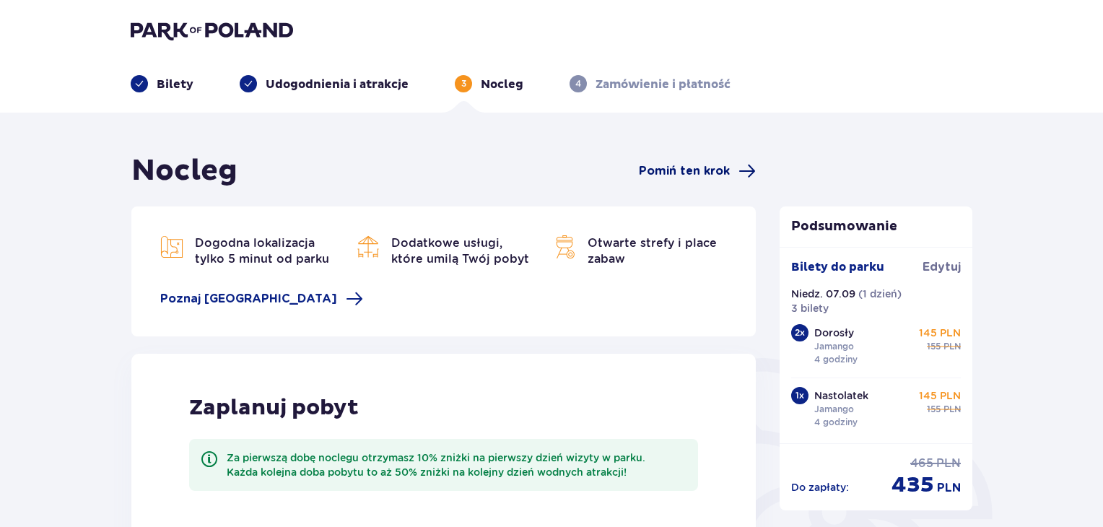
click at [748, 169] on span at bounding box center [747, 170] width 17 height 17
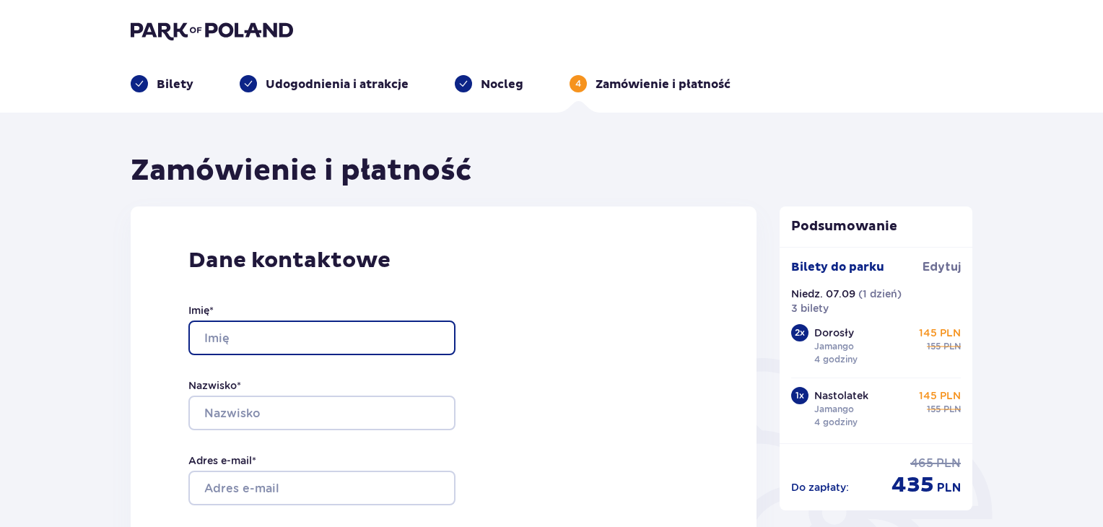
click at [339, 328] on input "Imię *" at bounding box center [321, 338] width 267 height 35
type input "Anna"
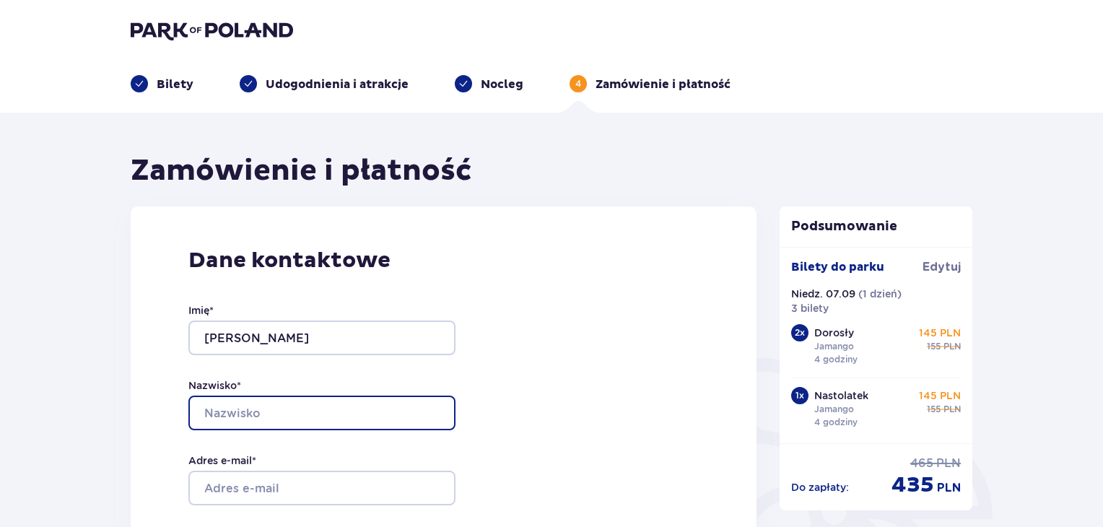
type input "Gołaszewski"
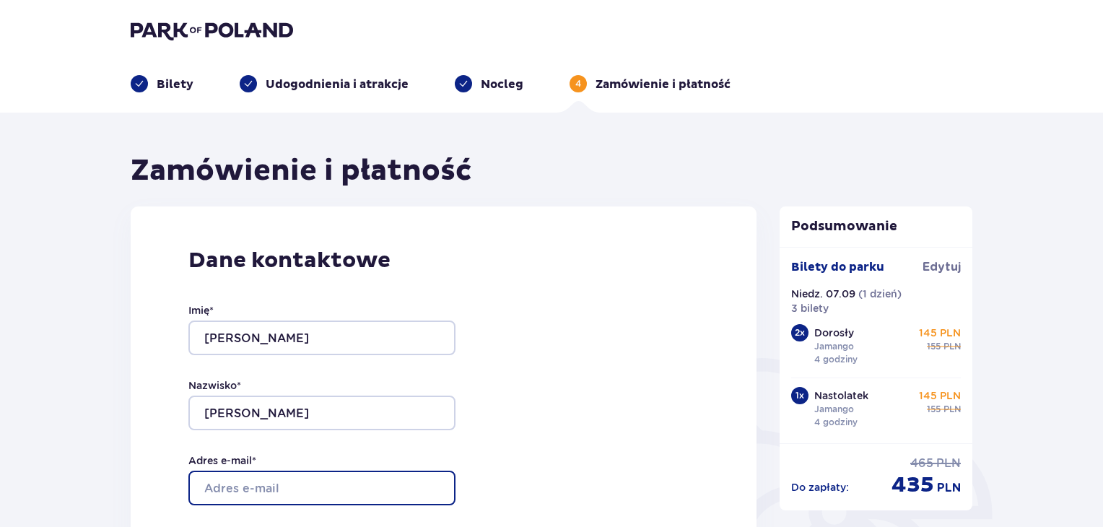
type input "ania7golaszewska@gmail.com"
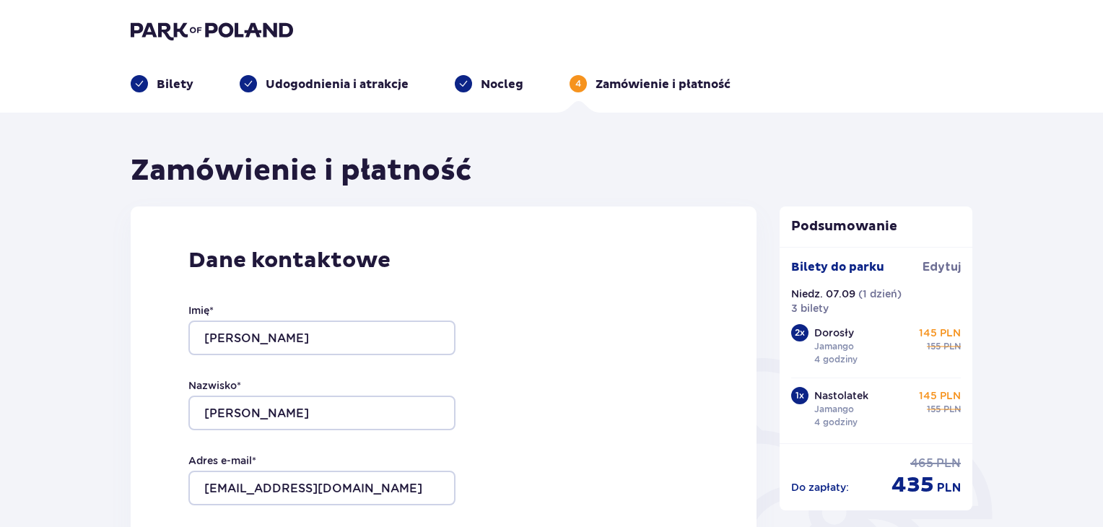
type input "ania7golaszewska@gmail.com"
type input "889677147"
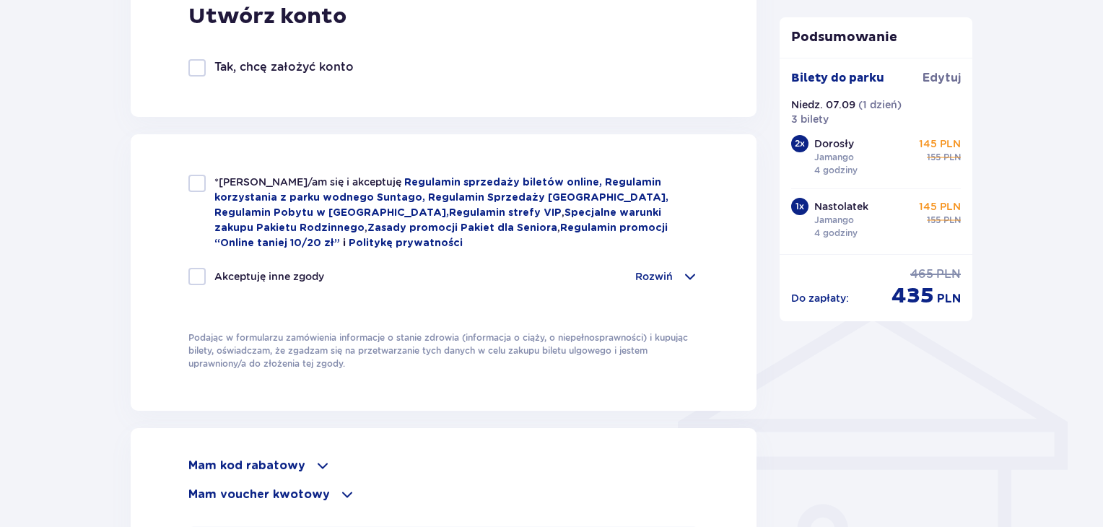
scroll to position [869, 0]
click at [196, 188] on div at bounding box center [196, 182] width 17 height 17
checkbox input "true"
click at [206, 275] on div "Akceptuję inne zgody" at bounding box center [256, 275] width 136 height 17
checkbox input "true"
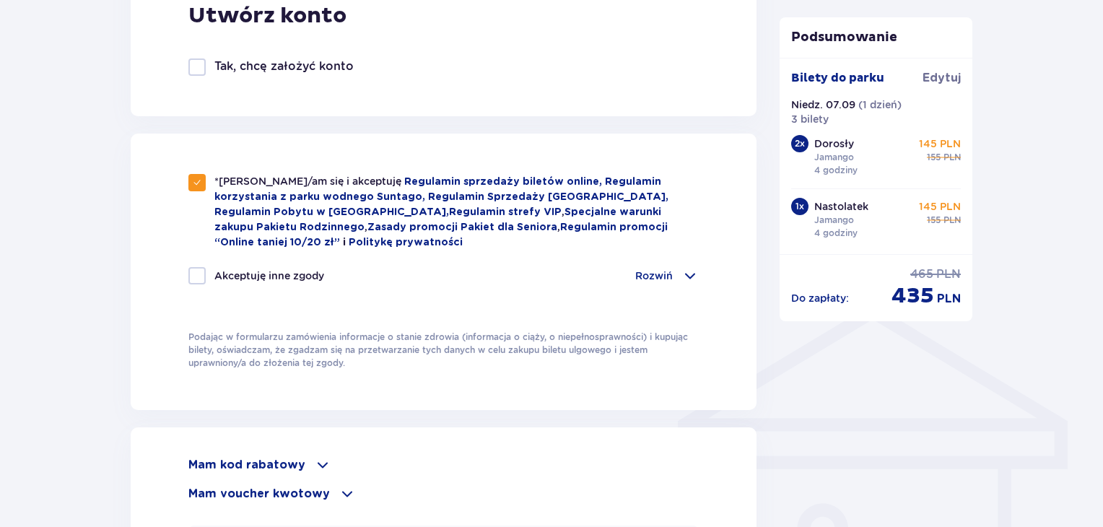
checkbox input "true"
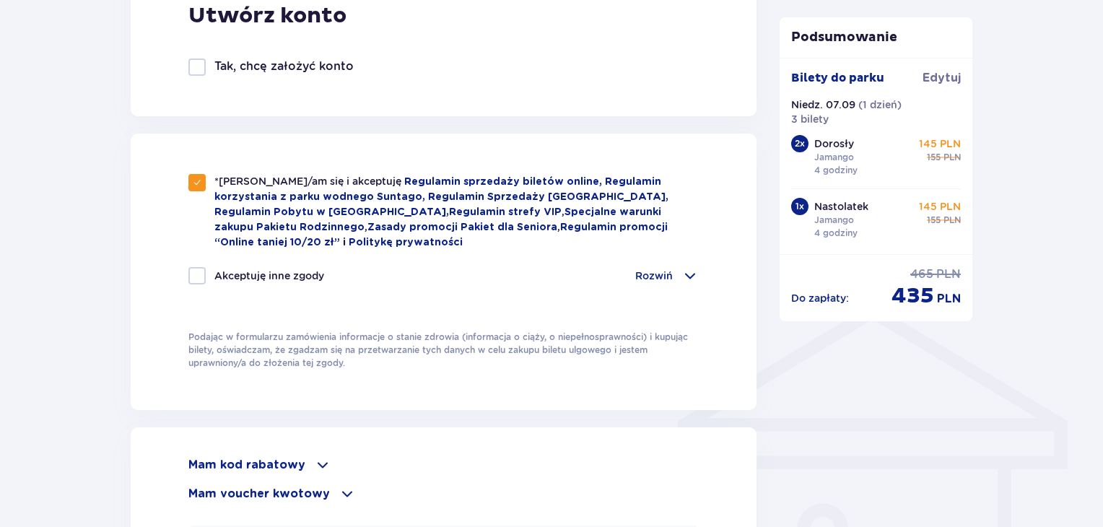
checkbox input "true"
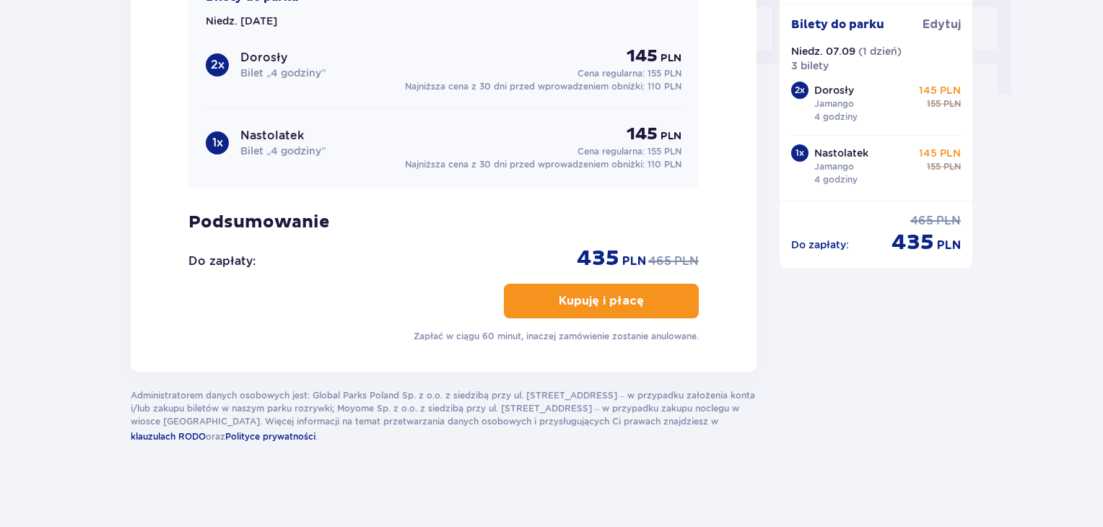
scroll to position [1462, 0]
click at [640, 284] on button "Kupuję i płacę" at bounding box center [601, 301] width 195 height 35
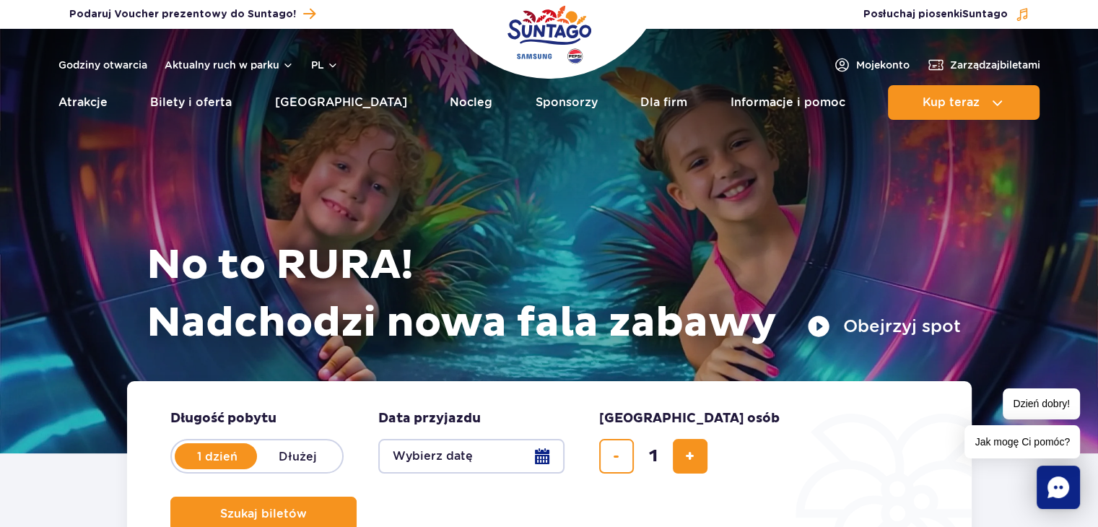
click at [549, 457] on button "Wybierz datę" at bounding box center [471, 456] width 186 height 35
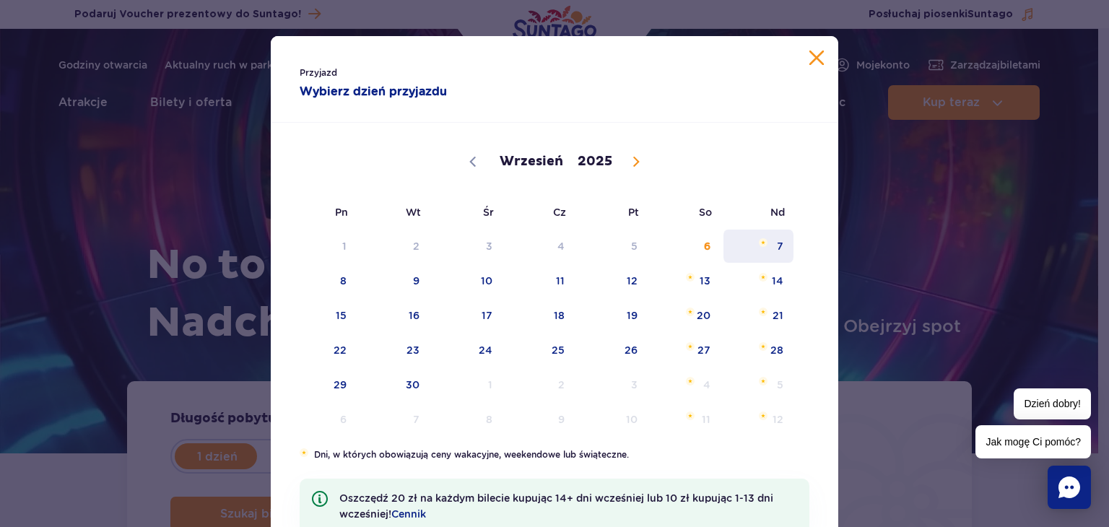
click at [777, 258] on span "7" at bounding box center [758, 246] width 73 height 33
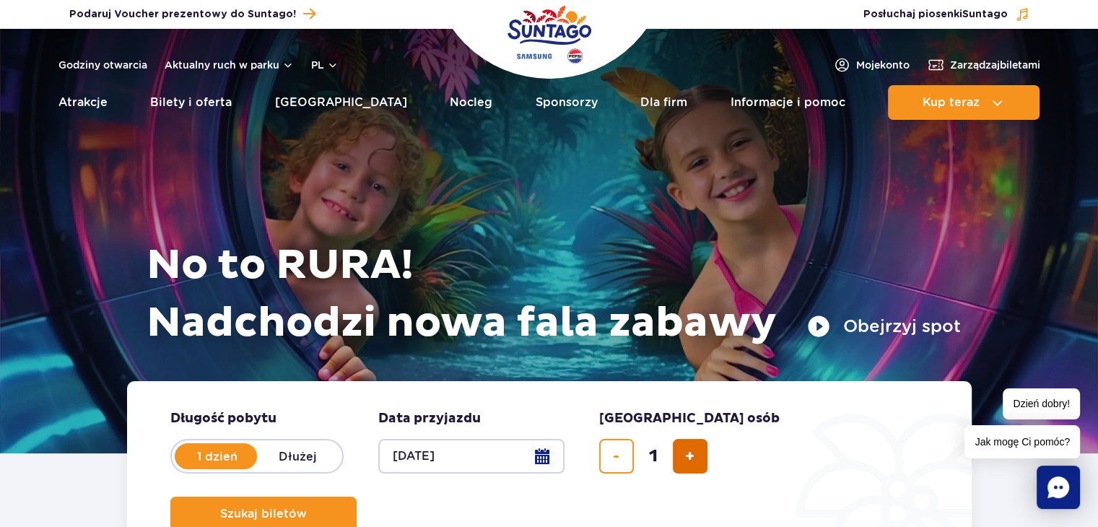
click at [676, 472] on button "dodaj bilet" at bounding box center [690, 456] width 35 height 35
type input "3"
click at [357, 497] on button "Szukaj biletów" at bounding box center [263, 514] width 186 height 35
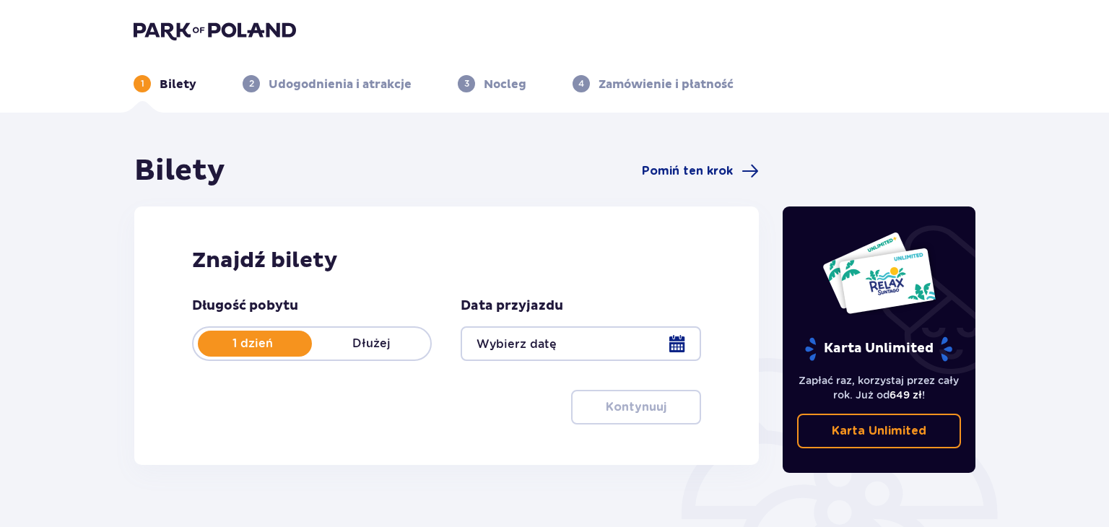
type input "[DATE]"
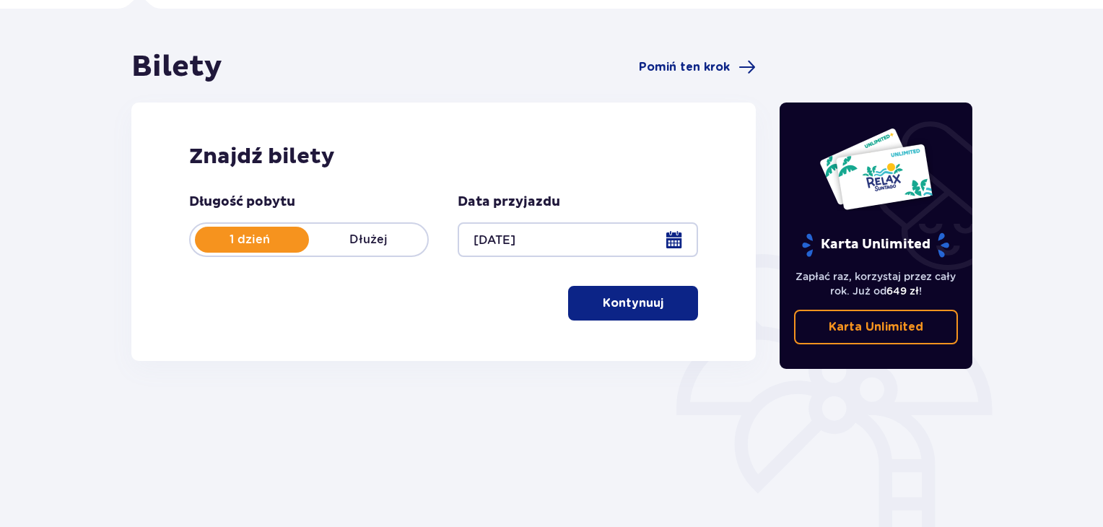
scroll to position [107, 0]
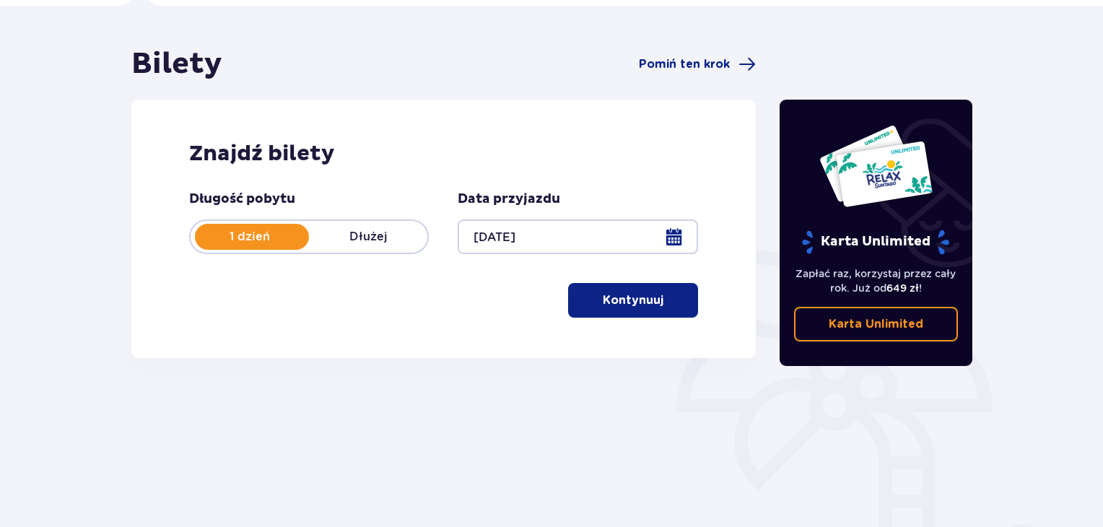
click at [612, 300] on p "Kontynuuj" at bounding box center [633, 300] width 61 height 16
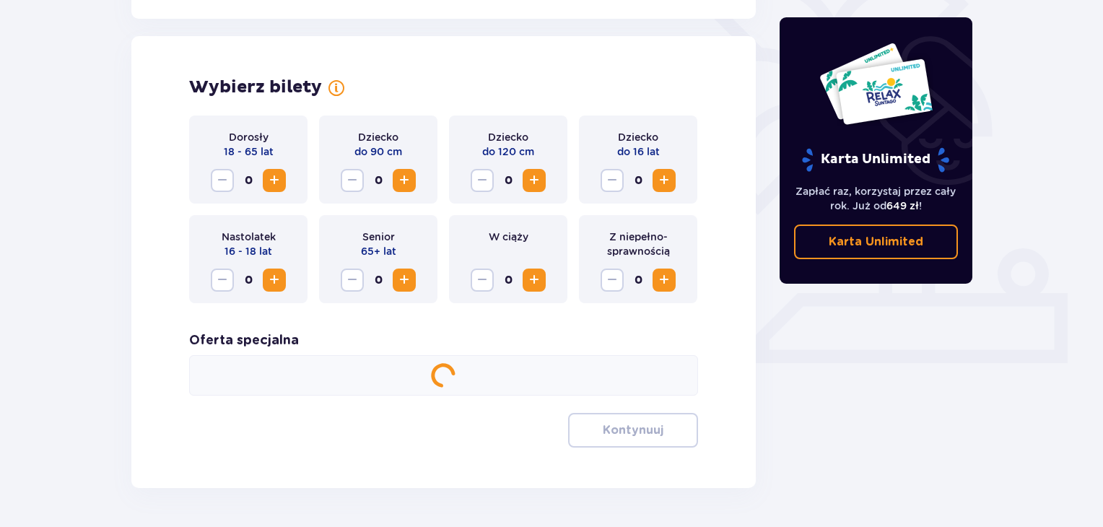
scroll to position [401, 0]
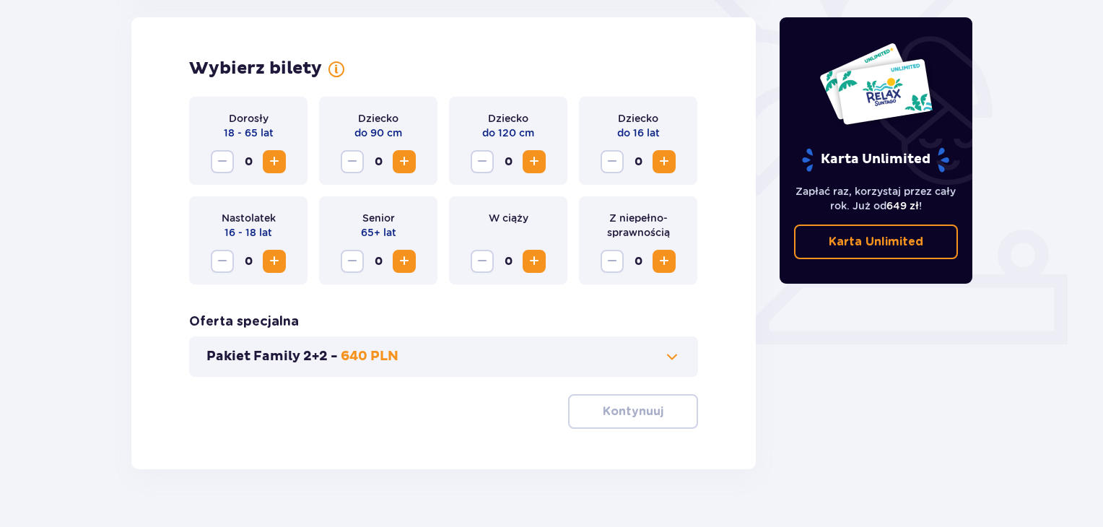
click at [280, 154] on span "Increase" at bounding box center [274, 161] width 17 height 17
click at [264, 261] on button "Increase" at bounding box center [274, 261] width 23 height 23
click at [644, 420] on button "Kontynuuj" at bounding box center [633, 411] width 130 height 35
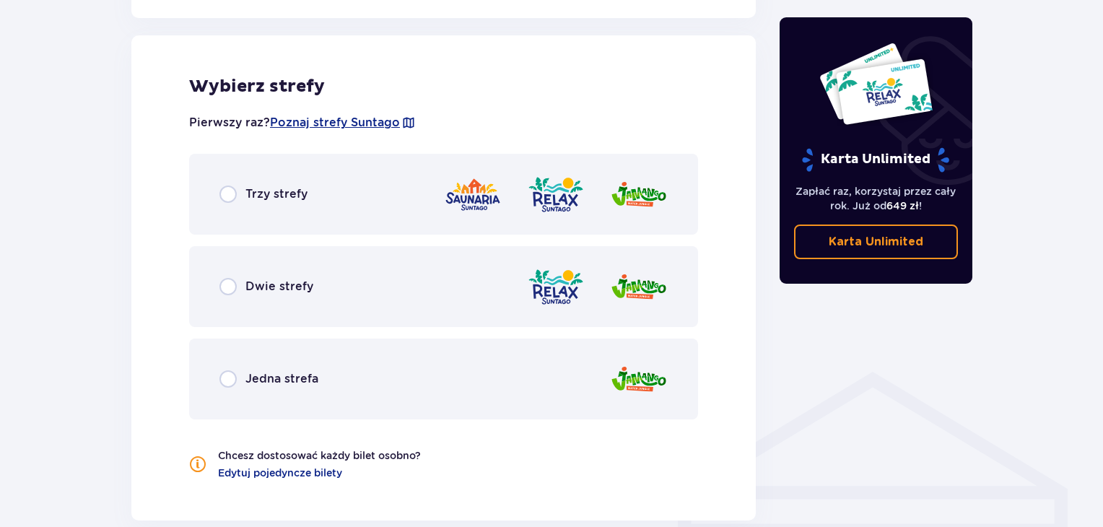
scroll to position [801, 0]
click at [420, 398] on div "Jedna strefa" at bounding box center [443, 378] width 509 height 81
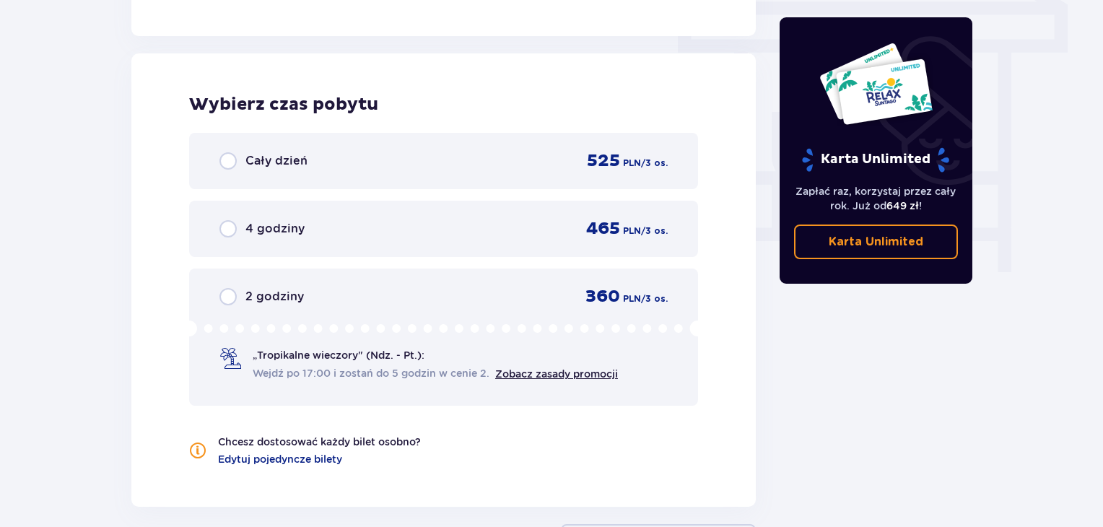
scroll to position [1304, 0]
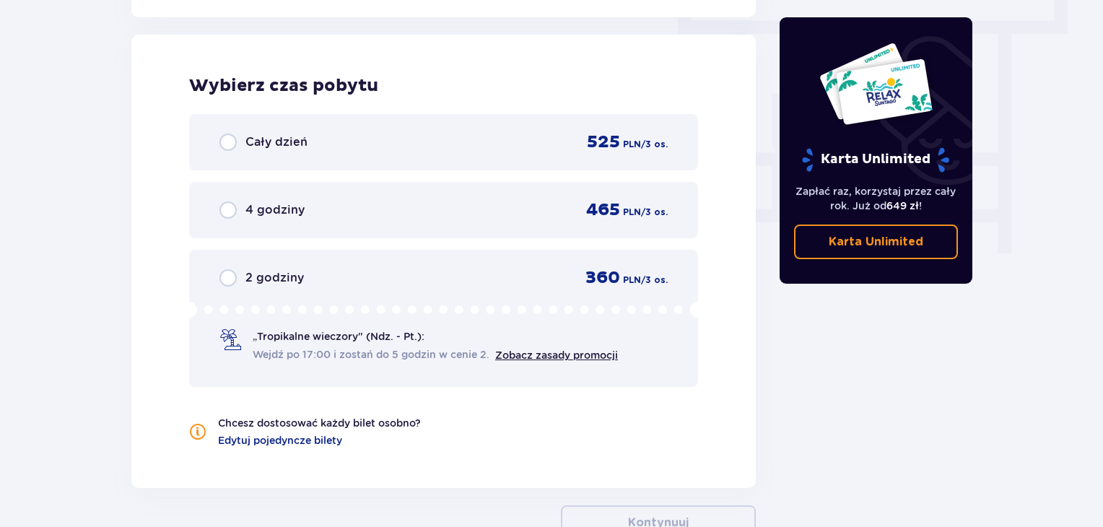
click at [419, 217] on div "4 godziny 465 PLN / 3 os." at bounding box center [444, 210] width 448 height 22
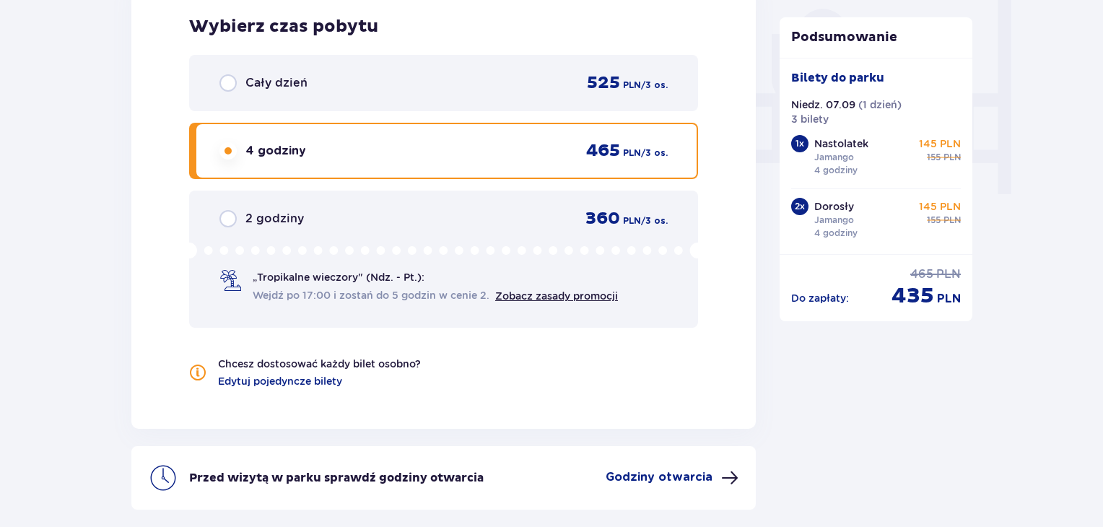
scroll to position [1483, 0]
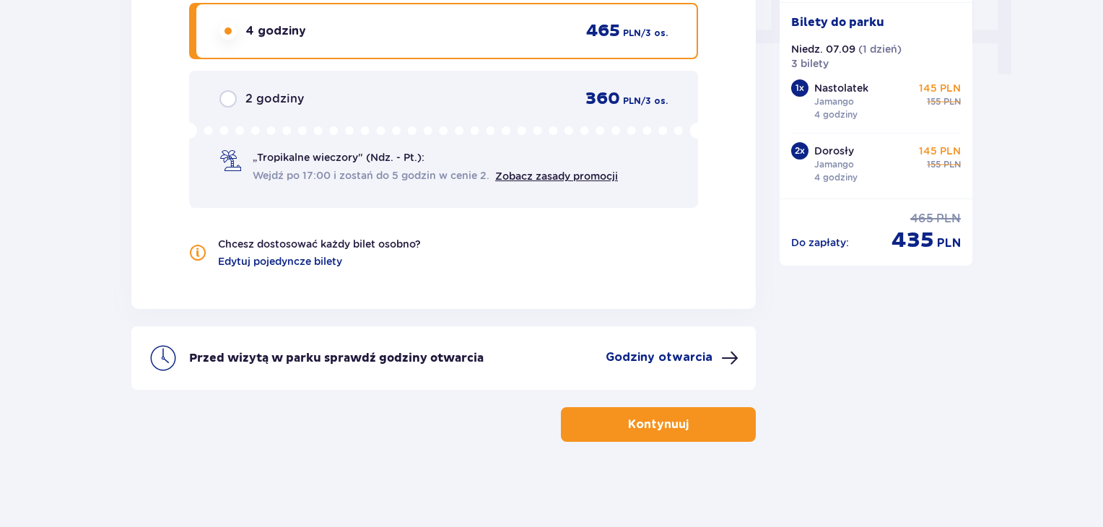
click at [640, 430] on p "Kontynuuj" at bounding box center [658, 425] width 61 height 16
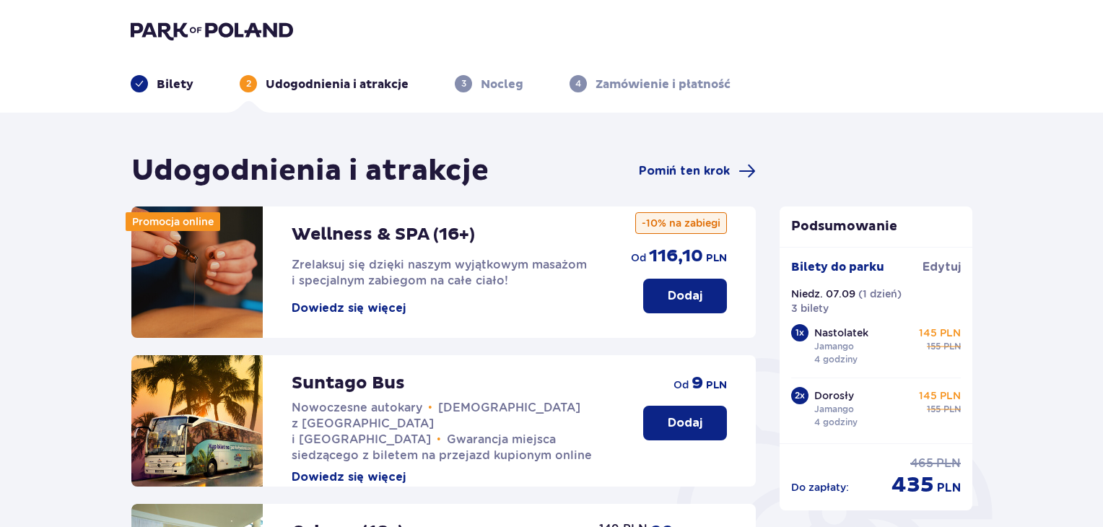
click at [709, 182] on div "Udogodnienia i atrakcje Pomiń ten krok" at bounding box center [443, 171] width 625 height 36
click at [703, 176] on span "Pomiń ten krok" at bounding box center [684, 171] width 91 height 16
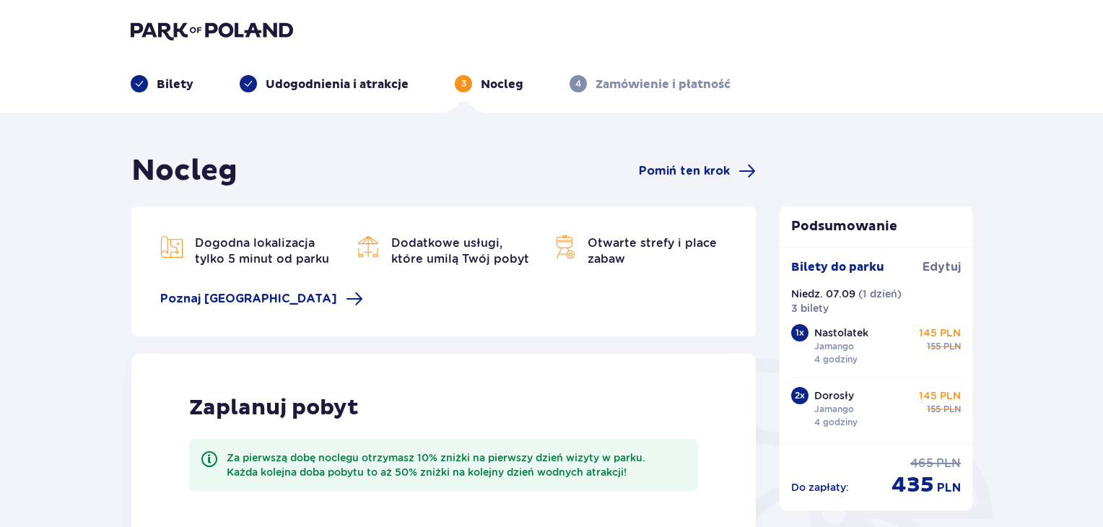
click at [703, 176] on span "Pomiń ten krok" at bounding box center [684, 171] width 91 height 16
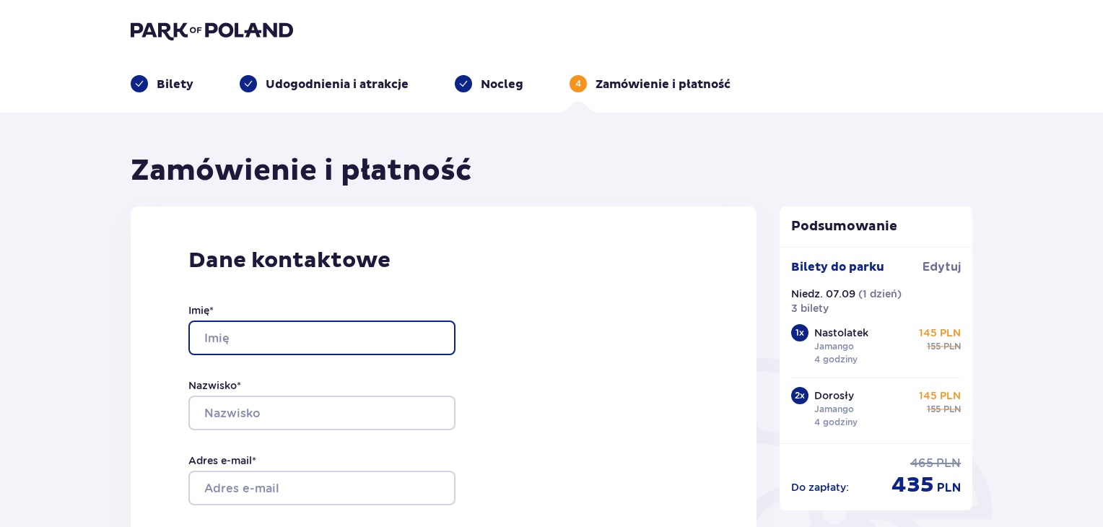
click at [311, 336] on input "Imię *" at bounding box center [321, 338] width 267 height 35
type input "Anna"
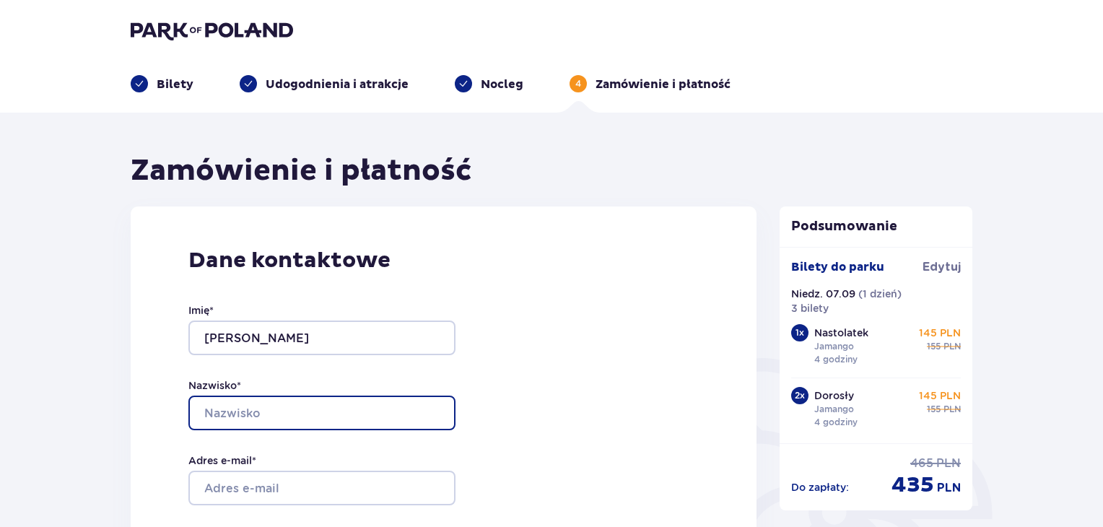
type input "Gołaszewski"
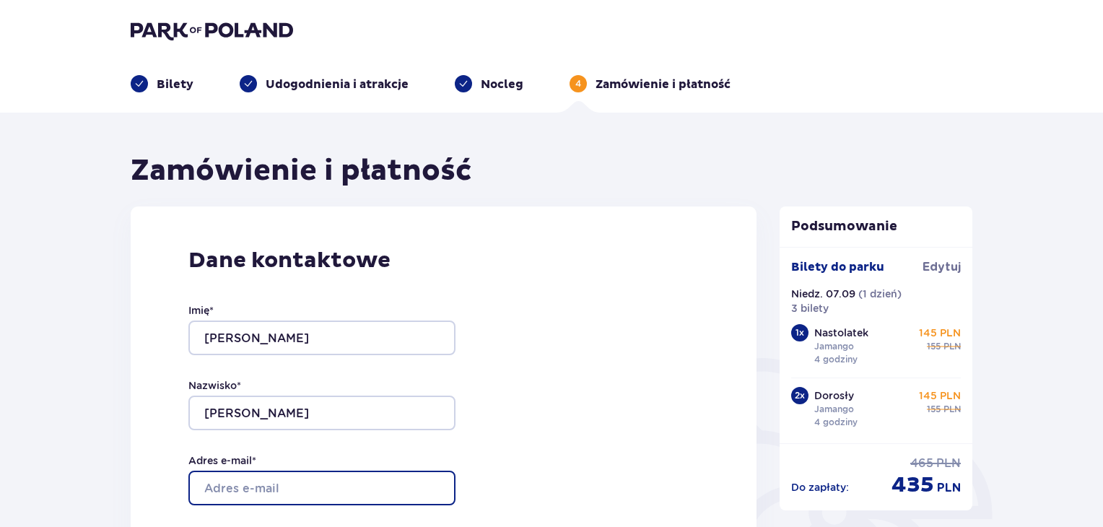
type input "[EMAIL_ADDRESS][DOMAIN_NAME]"
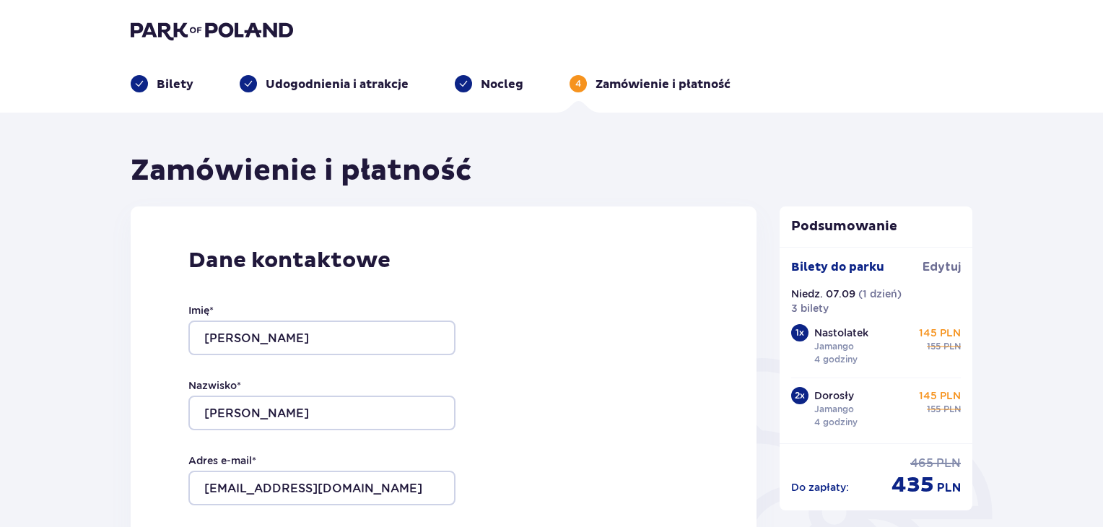
type input "[EMAIL_ADDRESS][DOMAIN_NAME]"
type input "889677147"
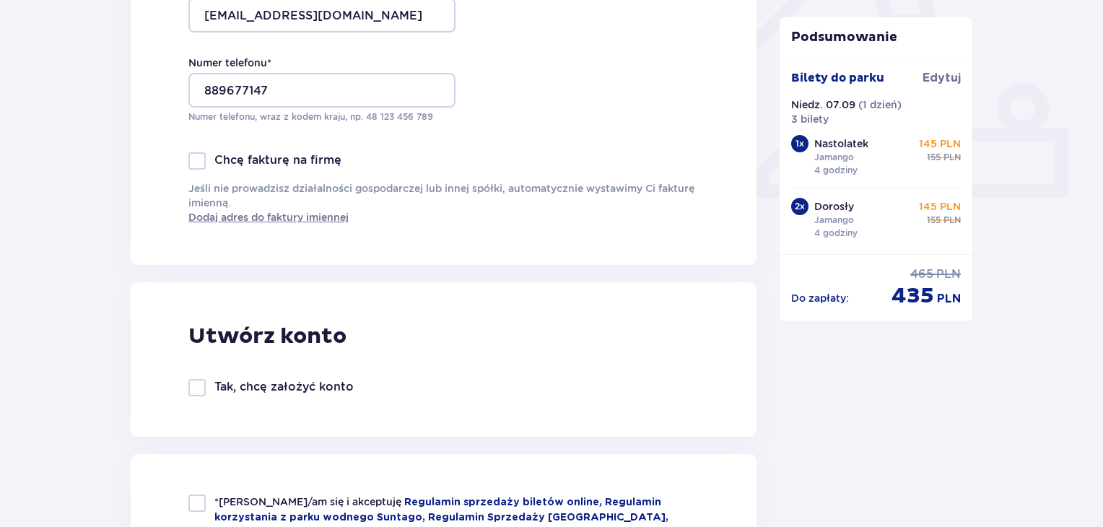
scroll to position [734, 0]
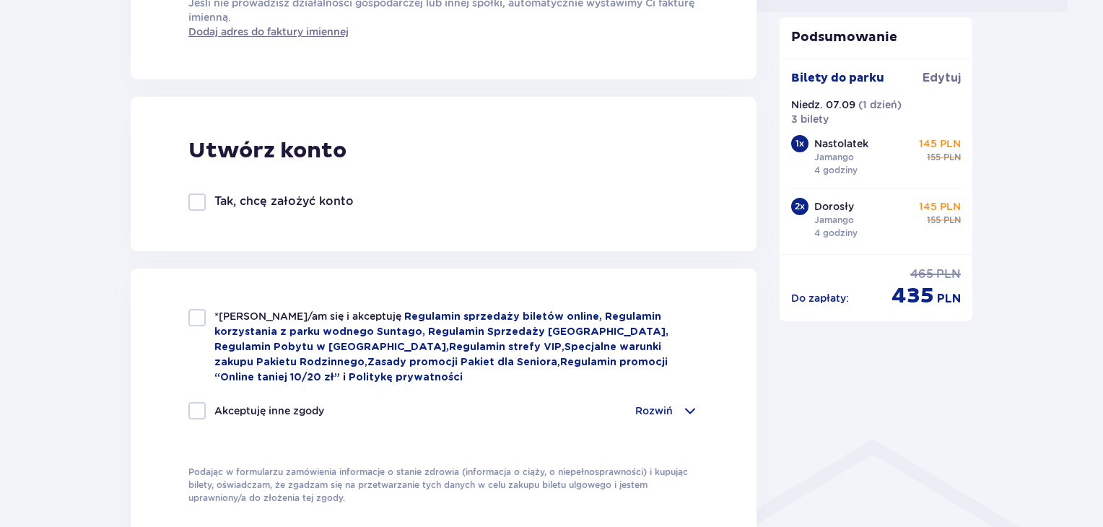
click at [190, 308] on div "*Zapoznałem/am się i akceptuję Regulamin sprzedaży biletów online, Regulamin ko…" at bounding box center [444, 407] width 626 height 277
click at [191, 324] on div at bounding box center [196, 317] width 17 height 17
checkbox input "true"
click at [197, 405] on div at bounding box center [196, 410] width 17 height 17
checkbox input "true"
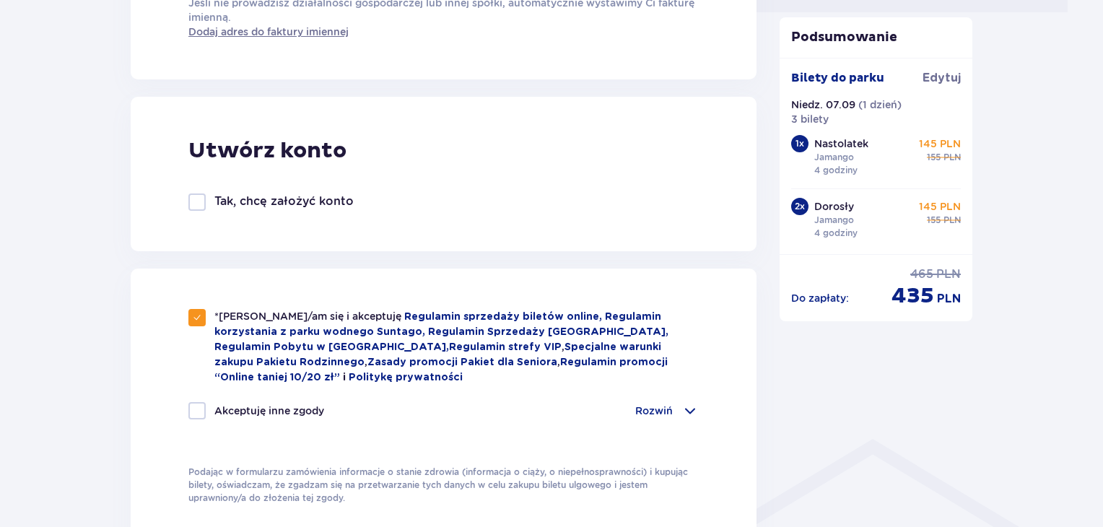
checkbox input "true"
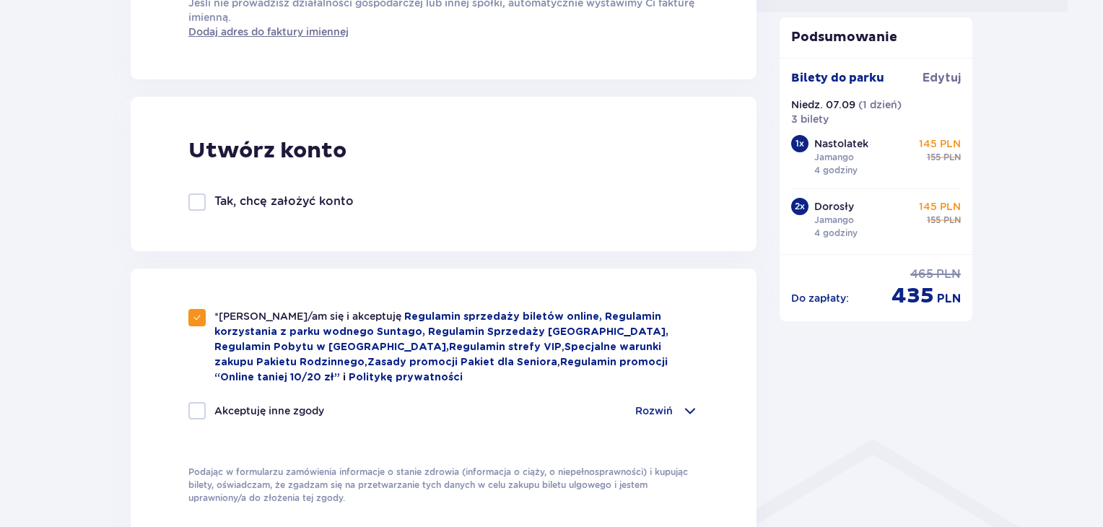
checkbox input "true"
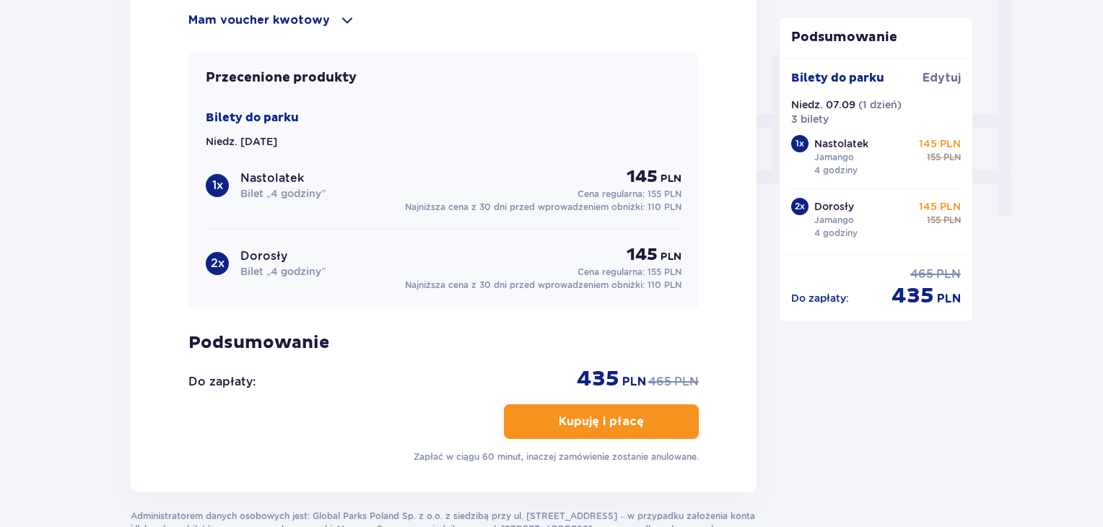
scroll to position [1421, 0]
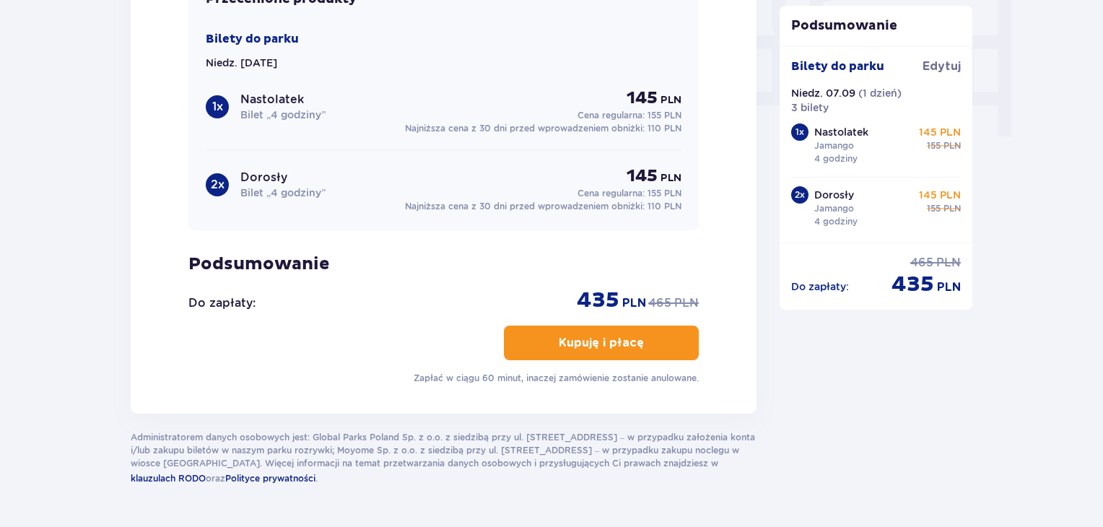
click at [616, 327] on button "Kupuję i płacę" at bounding box center [601, 343] width 195 height 35
